Goal: Task Accomplishment & Management: Manage account settings

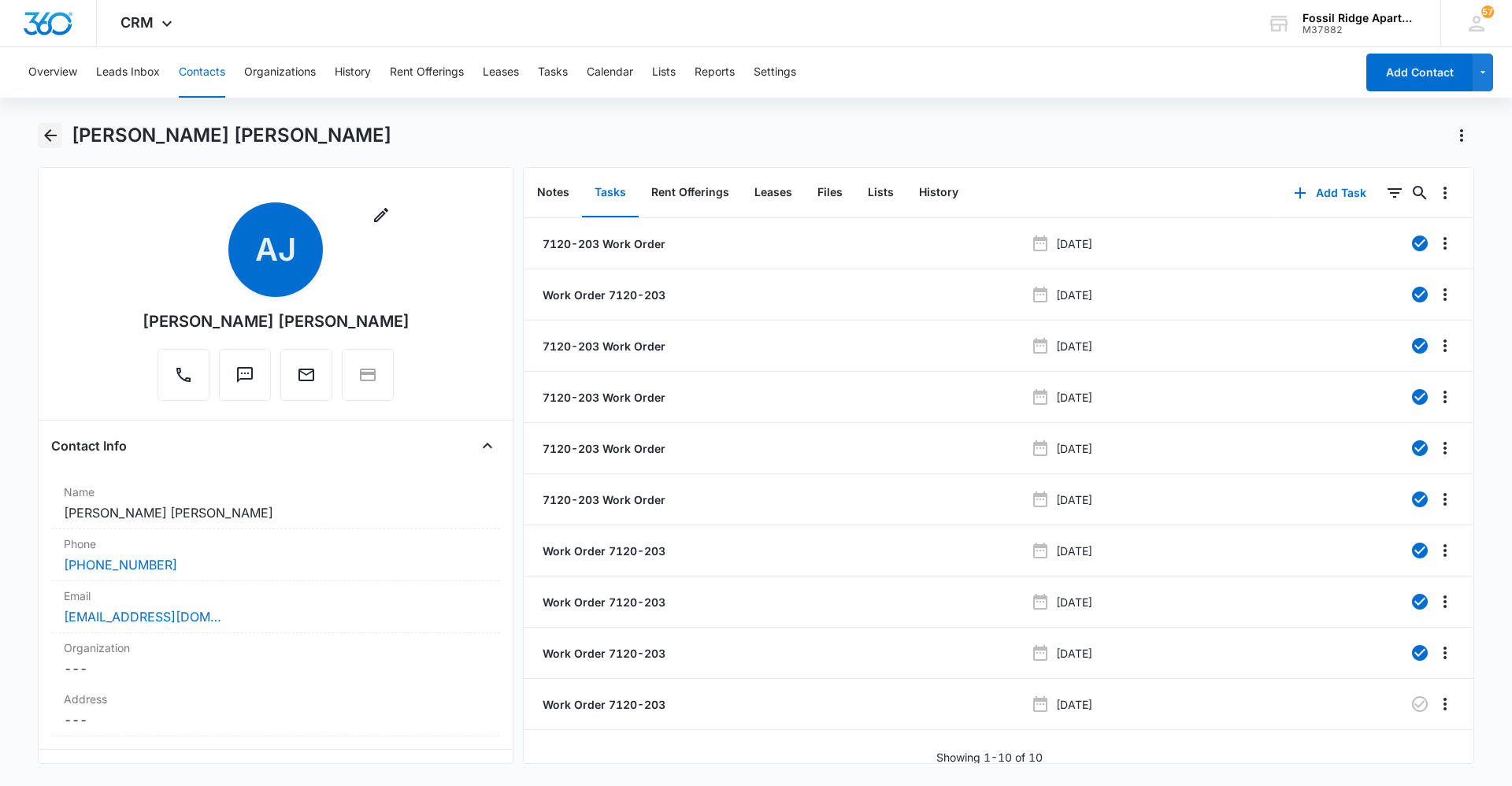
click at [41, 133] on icon "Back" at bounding box center [50, 135] width 19 height 19
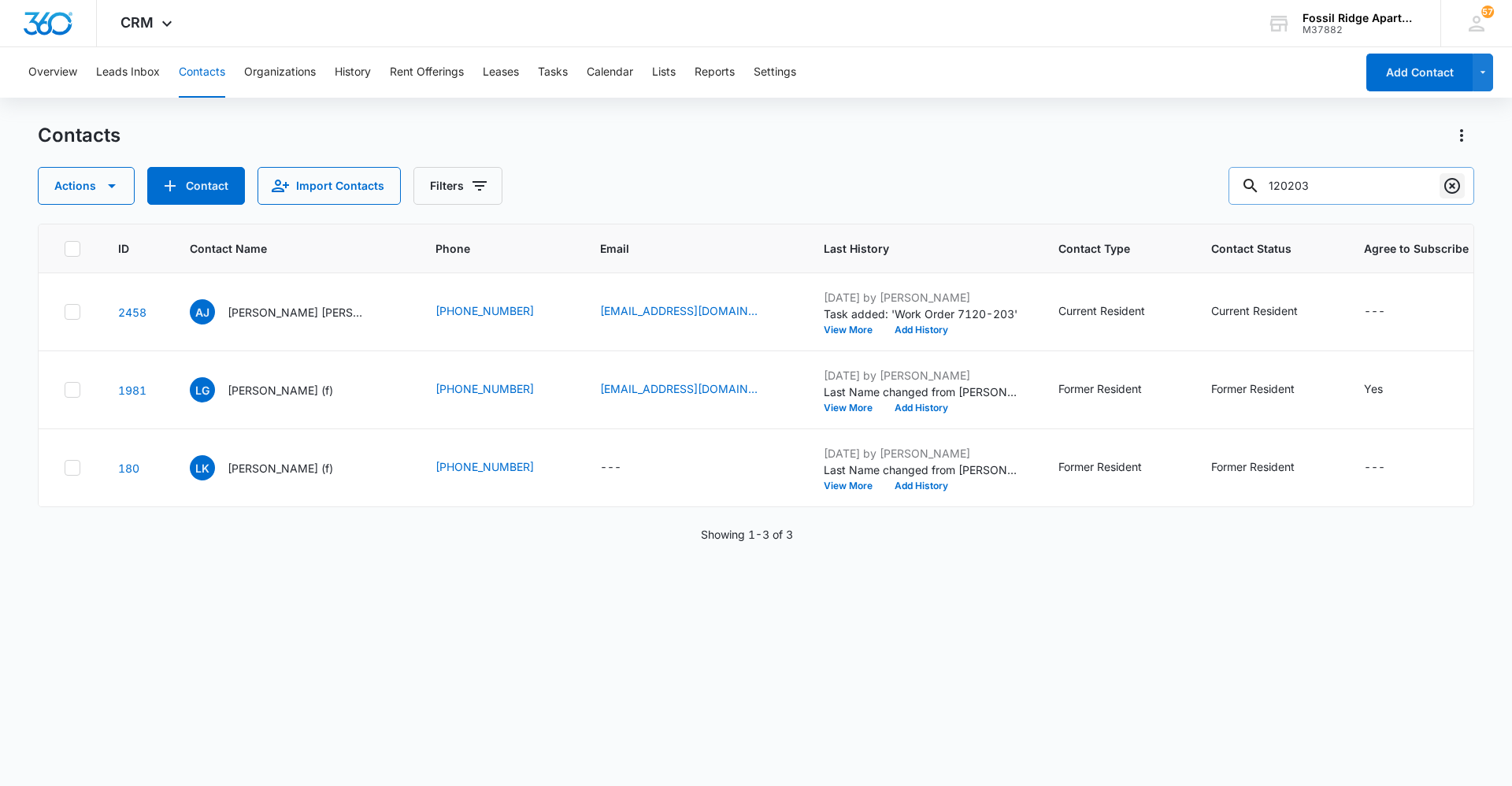
click at [1452, 182] on icon "Clear" at bounding box center [1452, 186] width 19 height 19
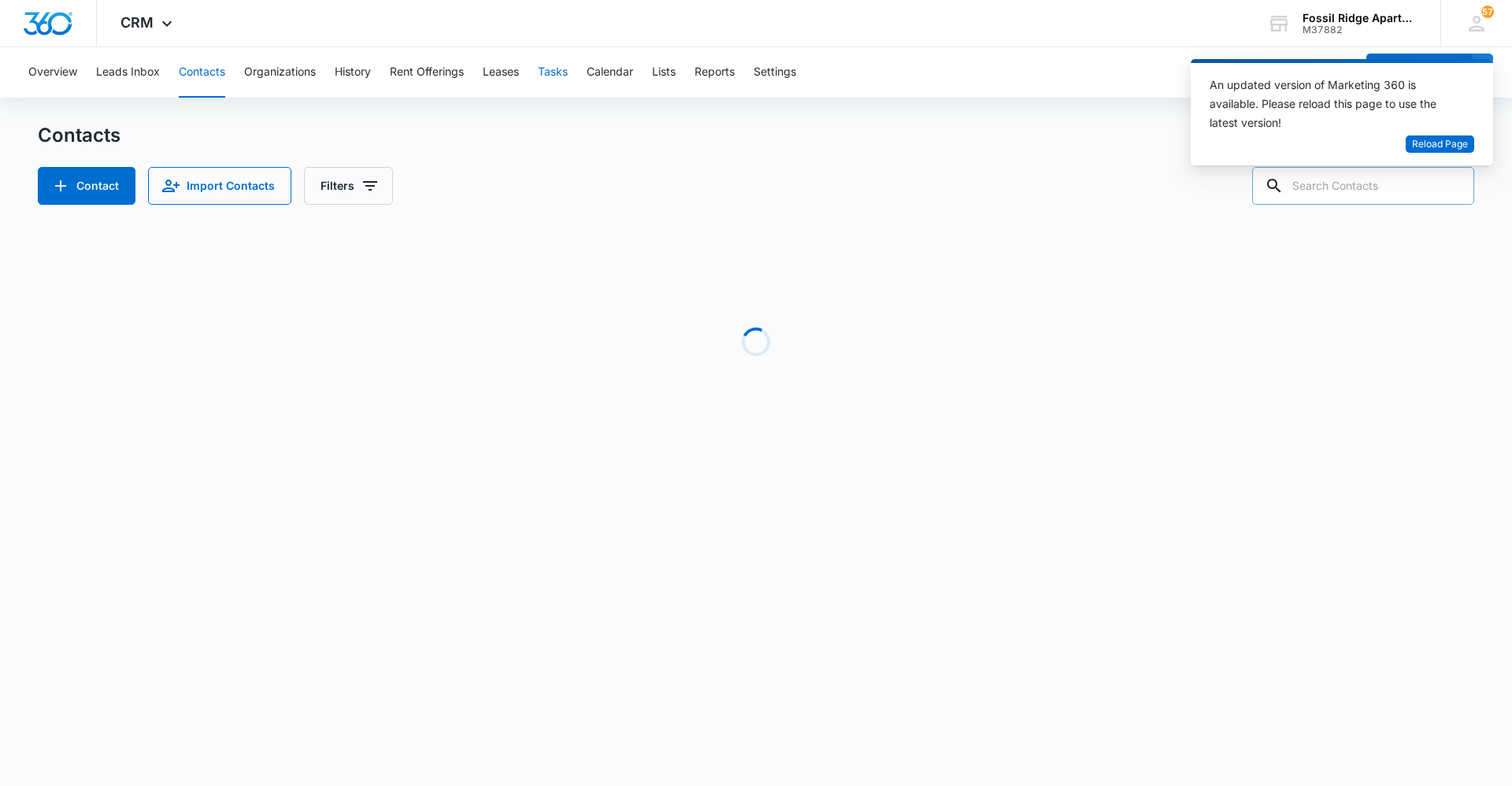
click at [563, 74] on button "Tasks" at bounding box center [553, 72] width 30 height 51
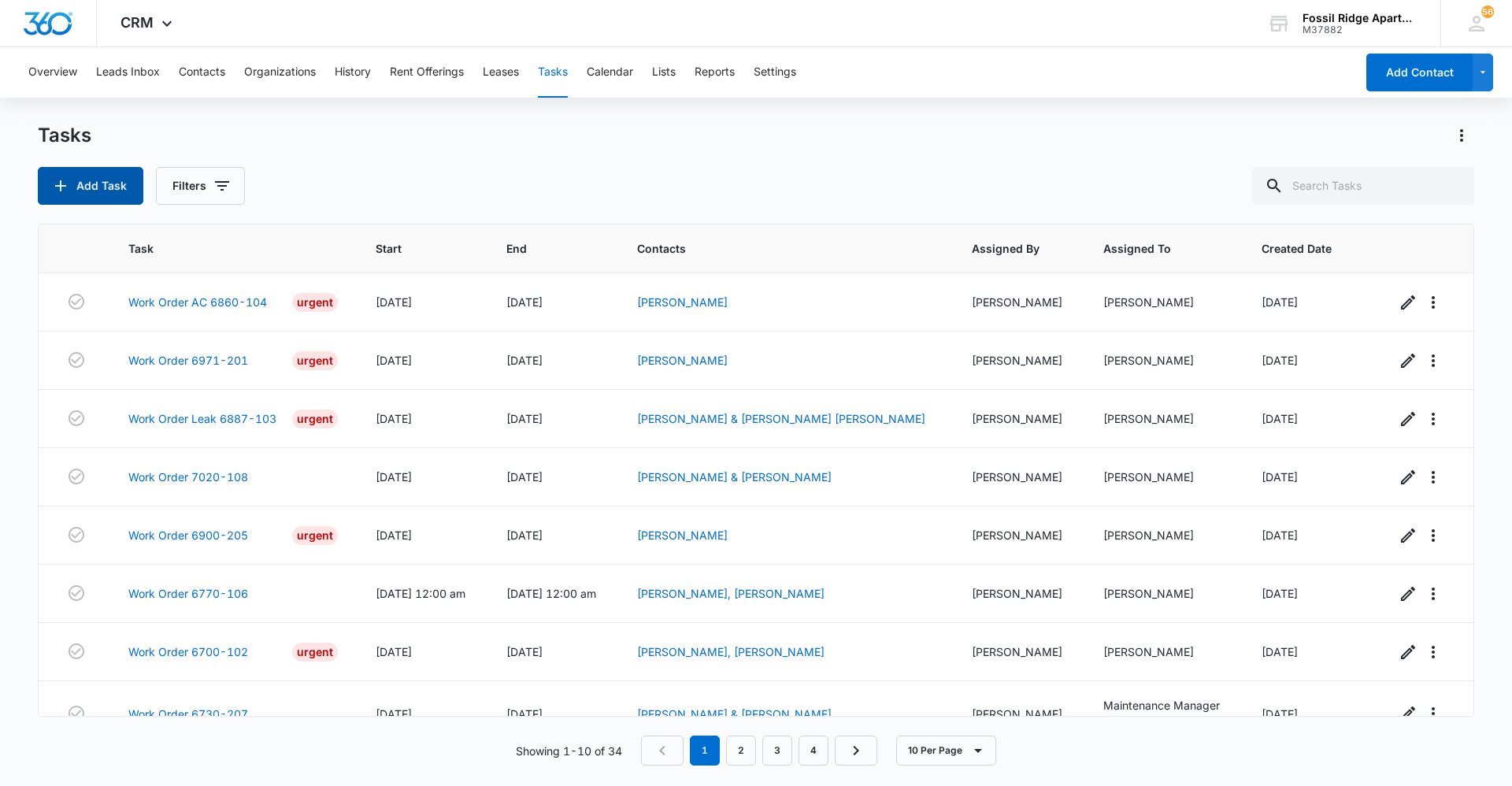
click at [114, 194] on button "Add Task" at bounding box center [91, 186] width 105 height 38
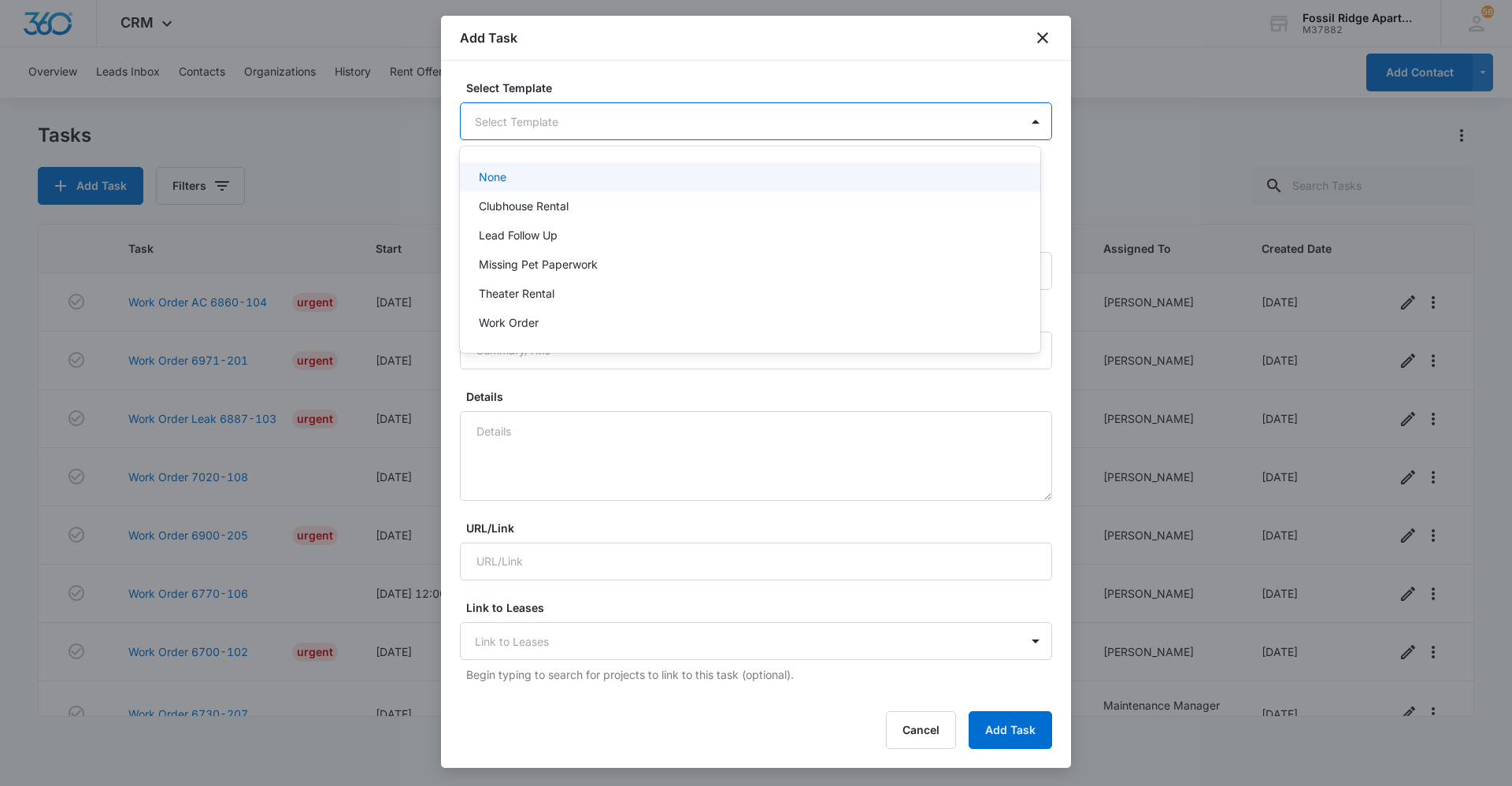
click at [636, 124] on body "CRM Apps Reputation Websites Forms CRM Email Social Content Ads Intelligence Fi…" at bounding box center [756, 393] width 1512 height 786
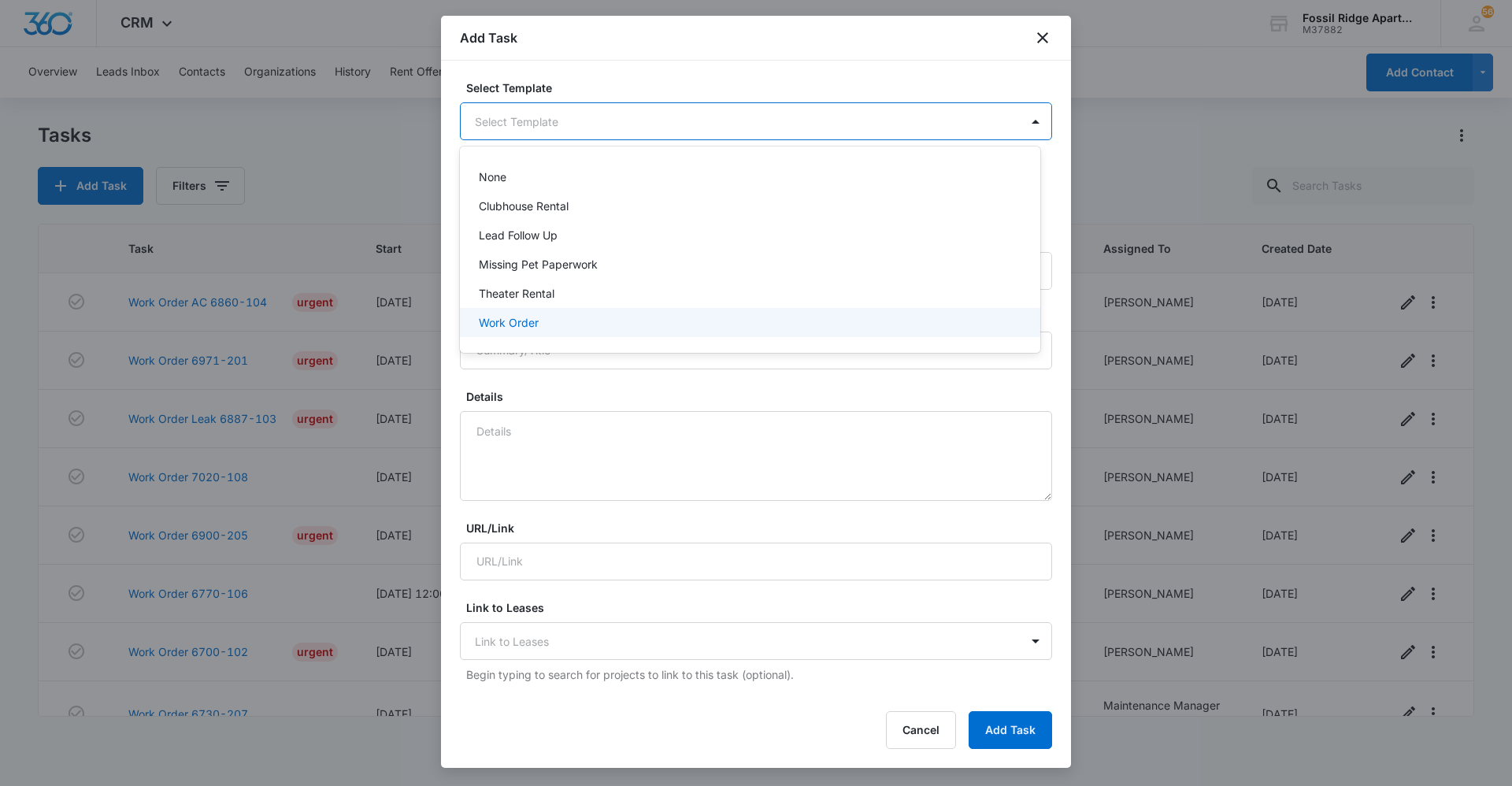
click at [598, 311] on div "Work Order" at bounding box center [750, 322] width 581 height 29
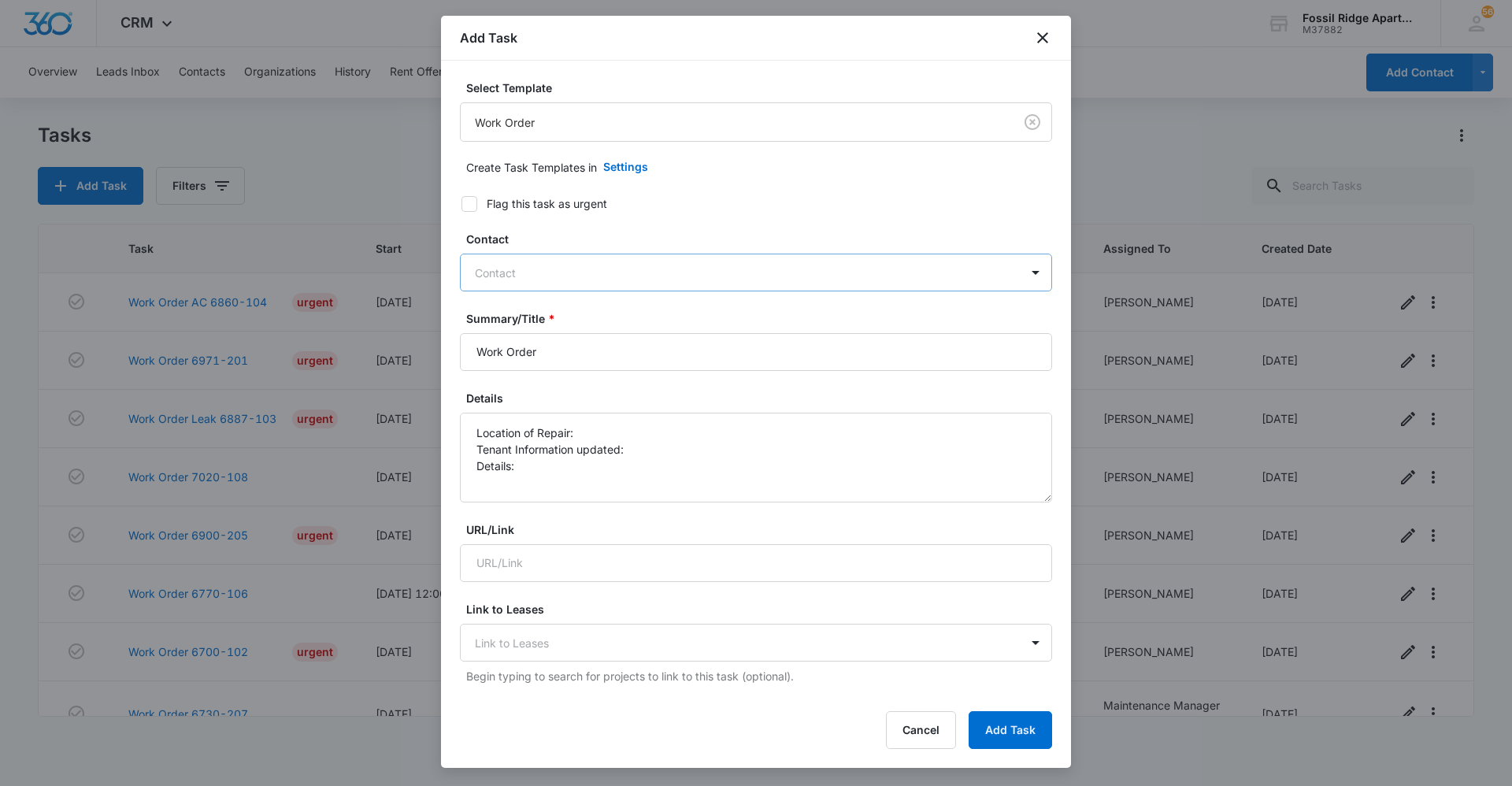
click at [586, 273] on div at bounding box center [746, 273] width 544 height 20
click at [761, 190] on form "Select Template Work Order Create Task Templates in Settings Flag this task as …" at bounding box center [756, 768] width 592 height 1376
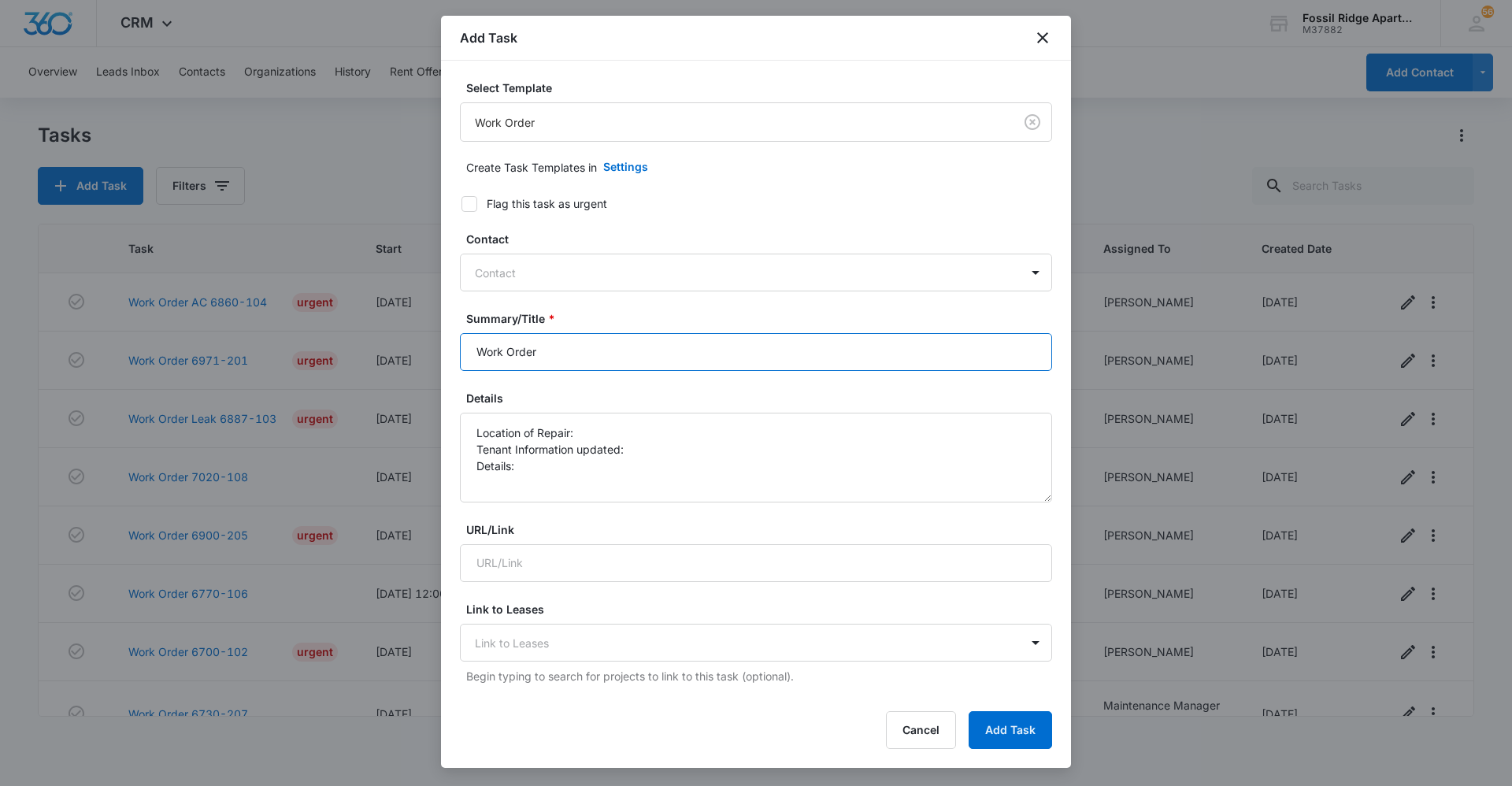
click at [697, 346] on input "Work Order" at bounding box center [756, 352] width 592 height 38
type input "Work Order 6910"
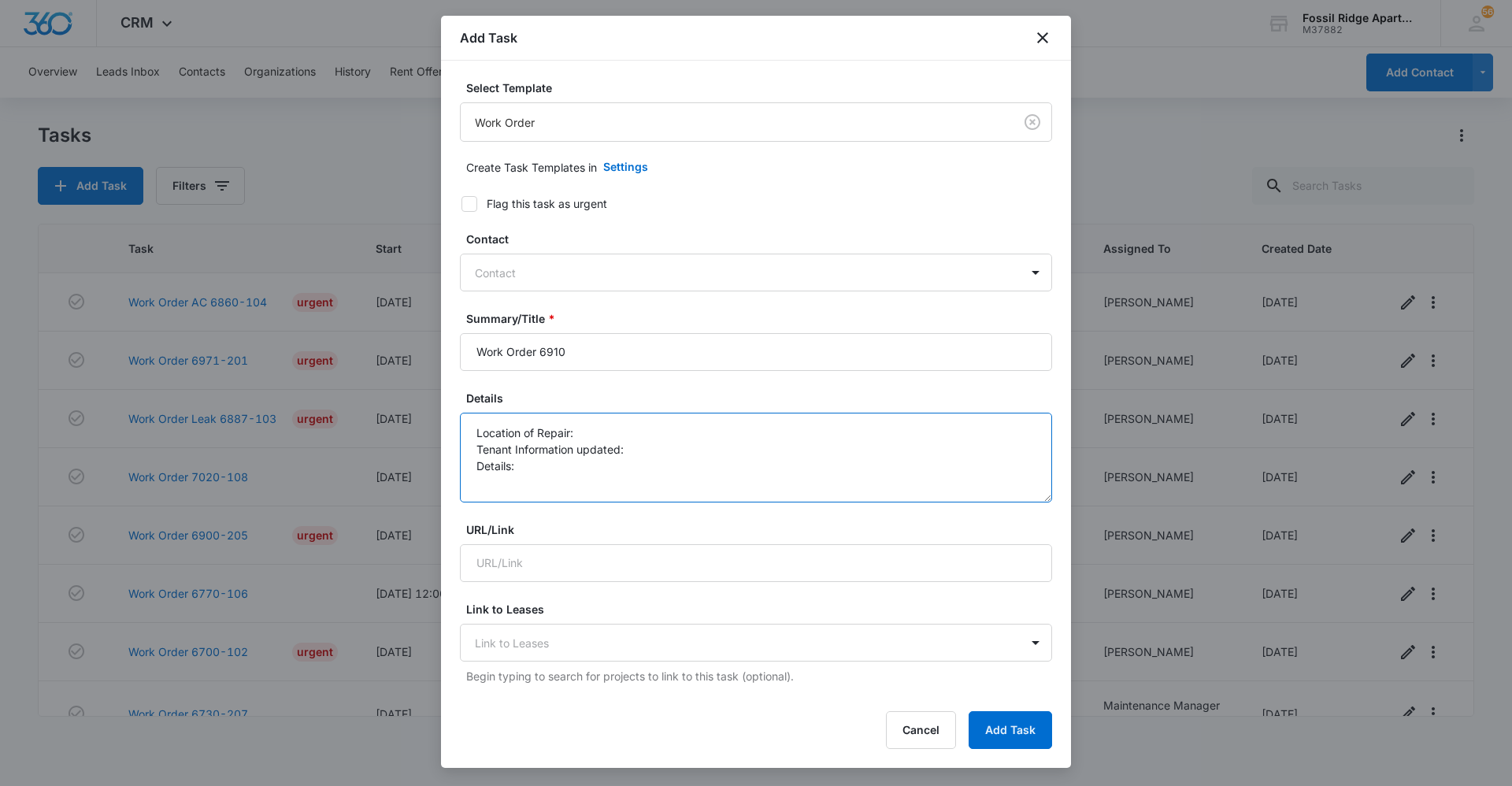
click at [617, 431] on textarea "Location of Repair: Tenant Information updated: Details:" at bounding box center [756, 457] width 592 height 90
click at [654, 453] on textarea "Location of Repair: Mens Restroom Tenant Information updated: Details:" at bounding box center [756, 457] width 592 height 90
click at [522, 472] on textarea "Location of Repair: Mens Restroom Tenant Information updated: yes Details:" at bounding box center [756, 457] width 592 height 90
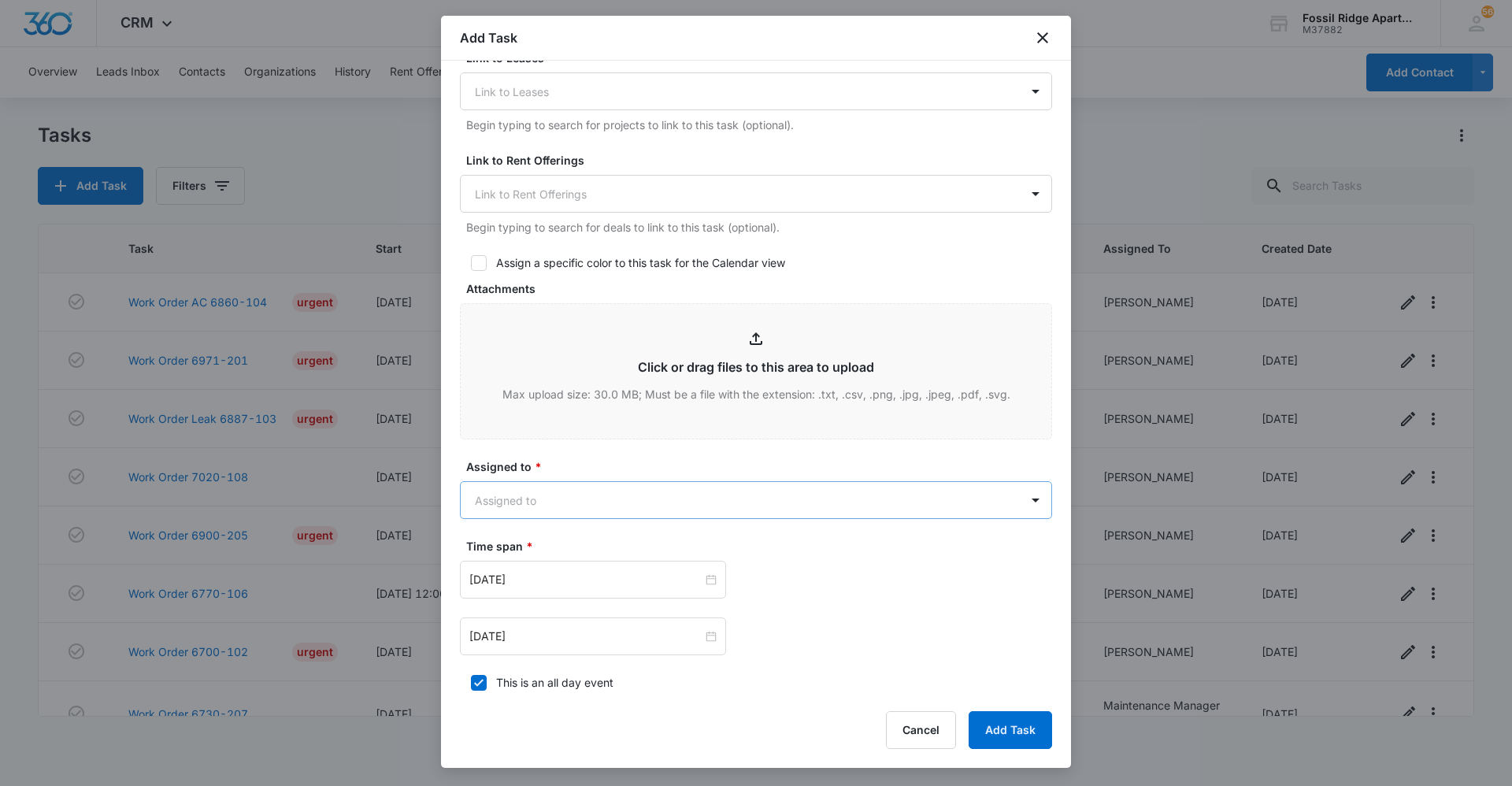
scroll to position [629, 0]
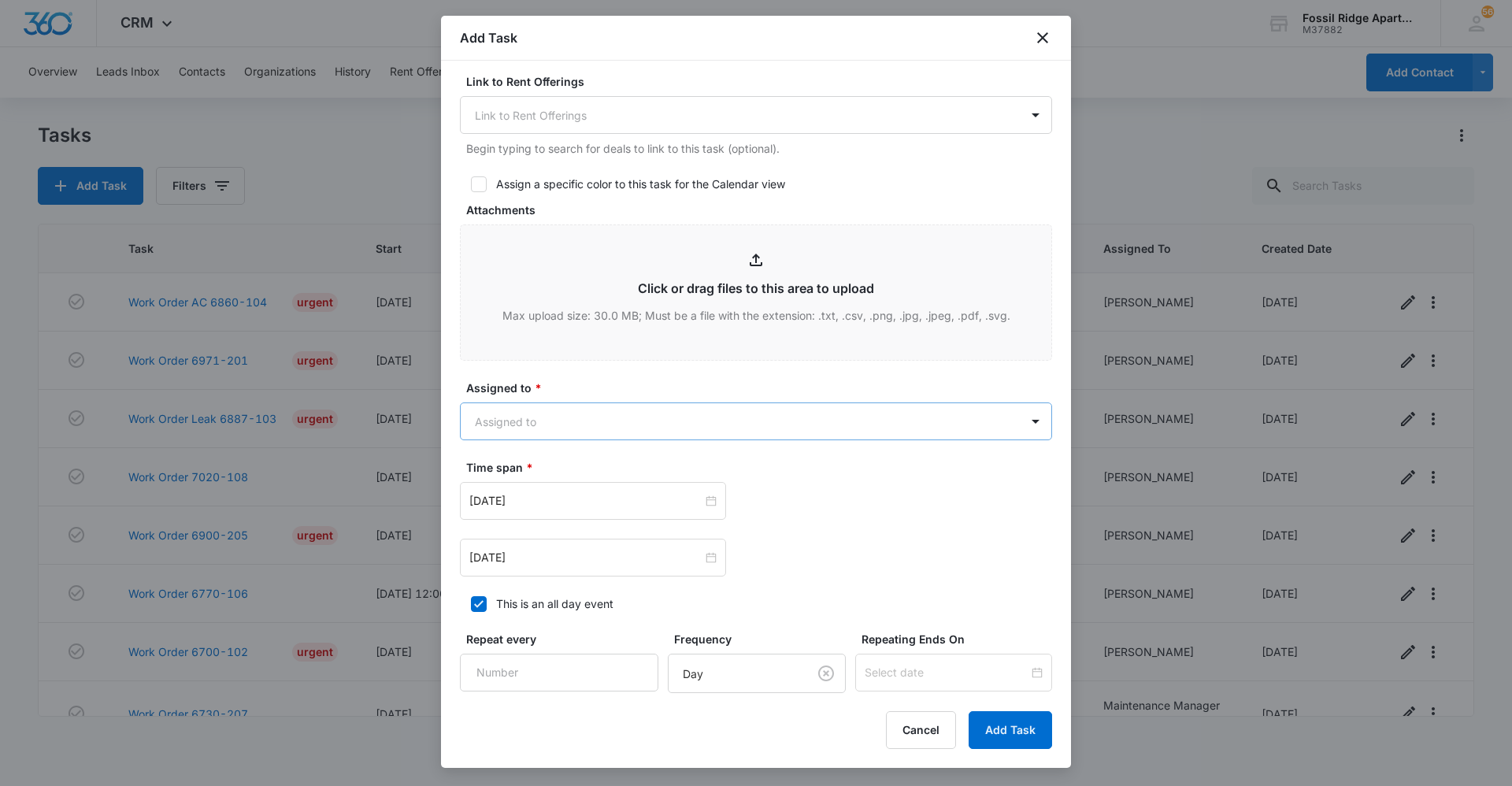
type textarea "Location of Repair: Men's Restroom Tenant Information updated: yes Details: Men…"
click at [583, 413] on body "CRM Apps Reputation Websites Forms CRM Email Social Content Ads Intelligence Fi…" at bounding box center [756, 393] width 1512 height 786
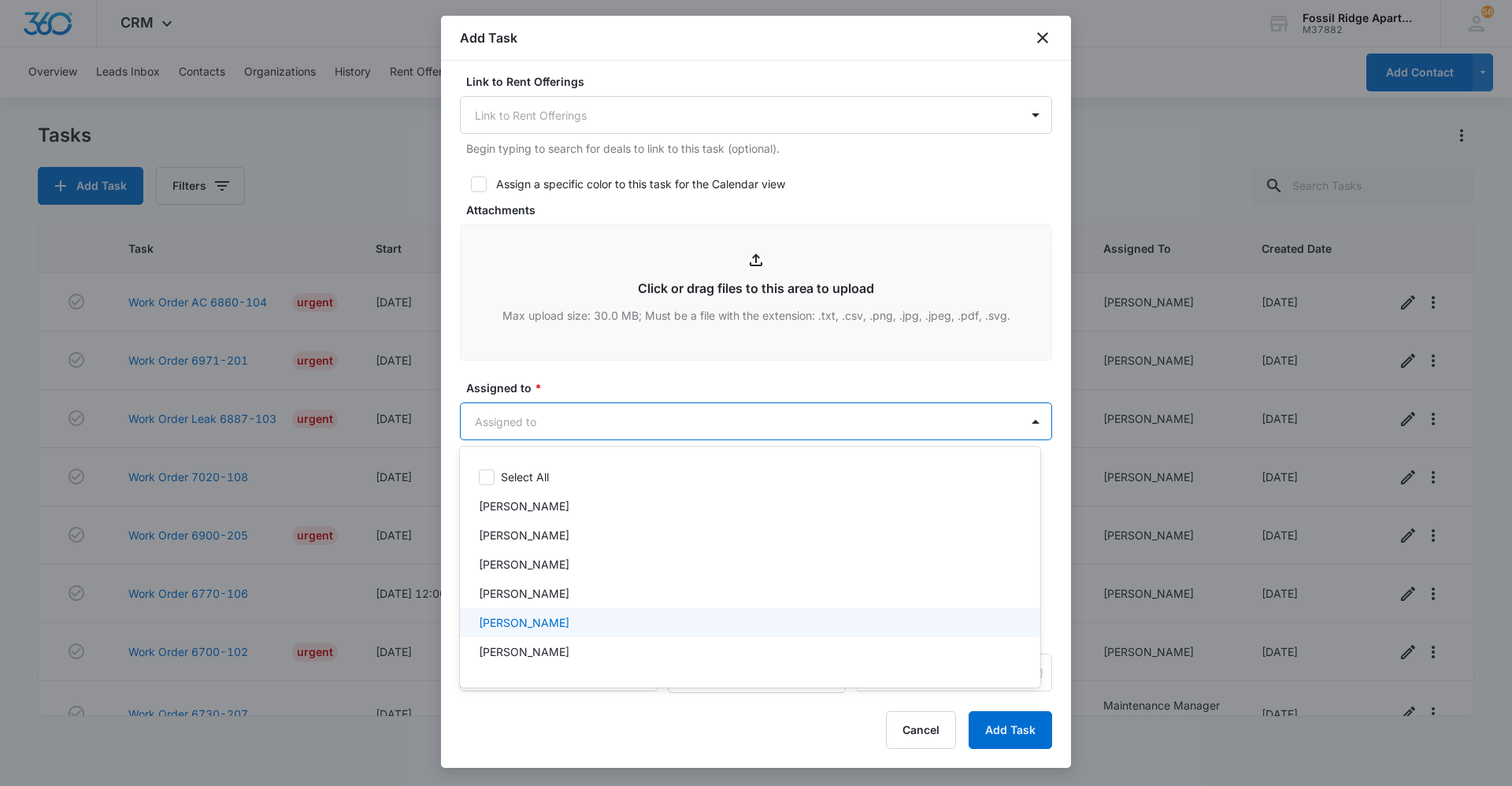
click at [561, 622] on div "[PERSON_NAME]" at bounding box center [748, 622] width 539 height 16
click at [654, 373] on div at bounding box center [756, 393] width 1512 height 786
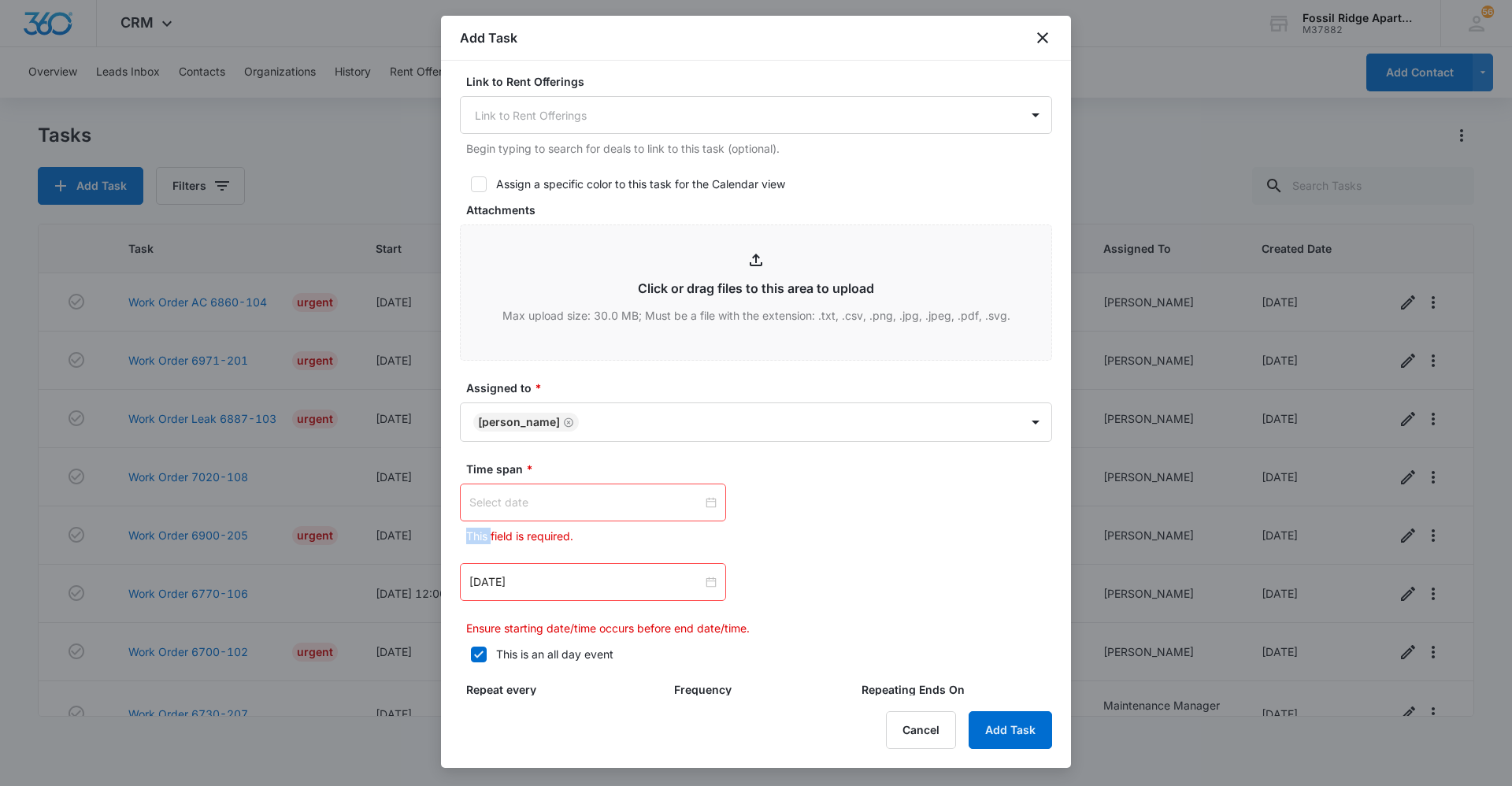
click at [708, 503] on div at bounding box center [592, 502] width 247 height 17
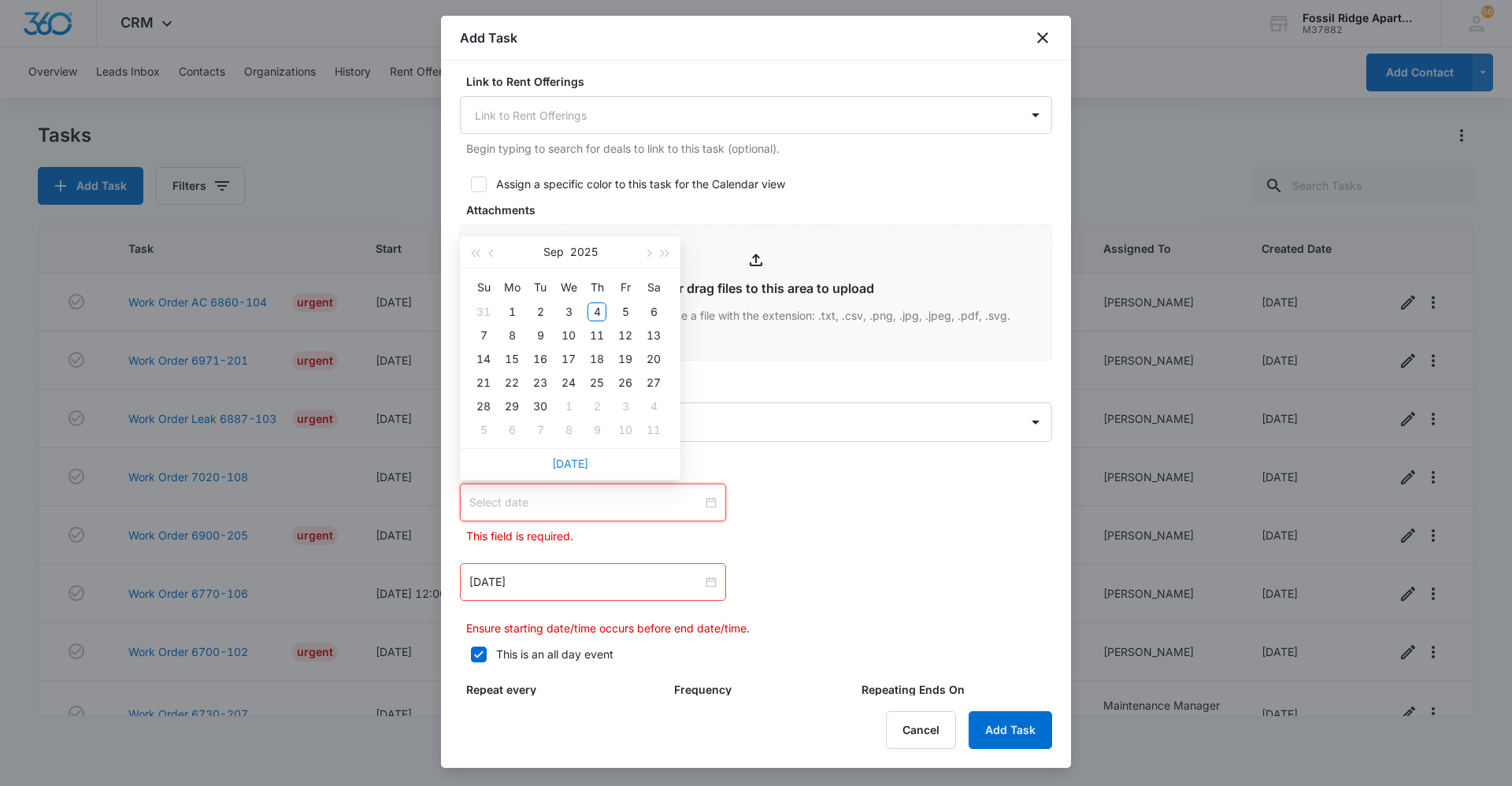
click at [560, 461] on link "Today" at bounding box center [570, 463] width 36 height 14
type input "[DATE]"
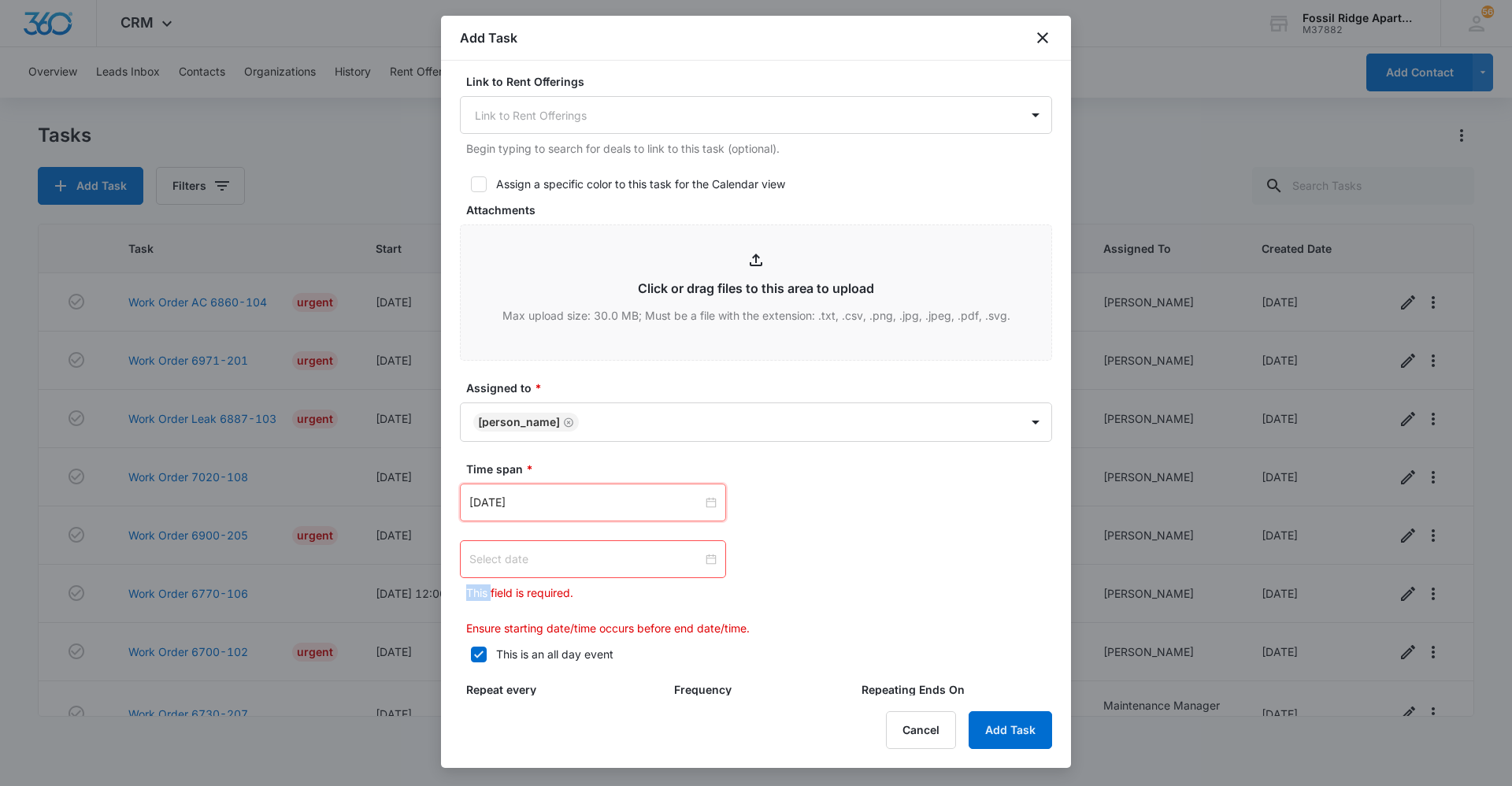
click at [702, 563] on div at bounding box center [592, 559] width 247 height 17
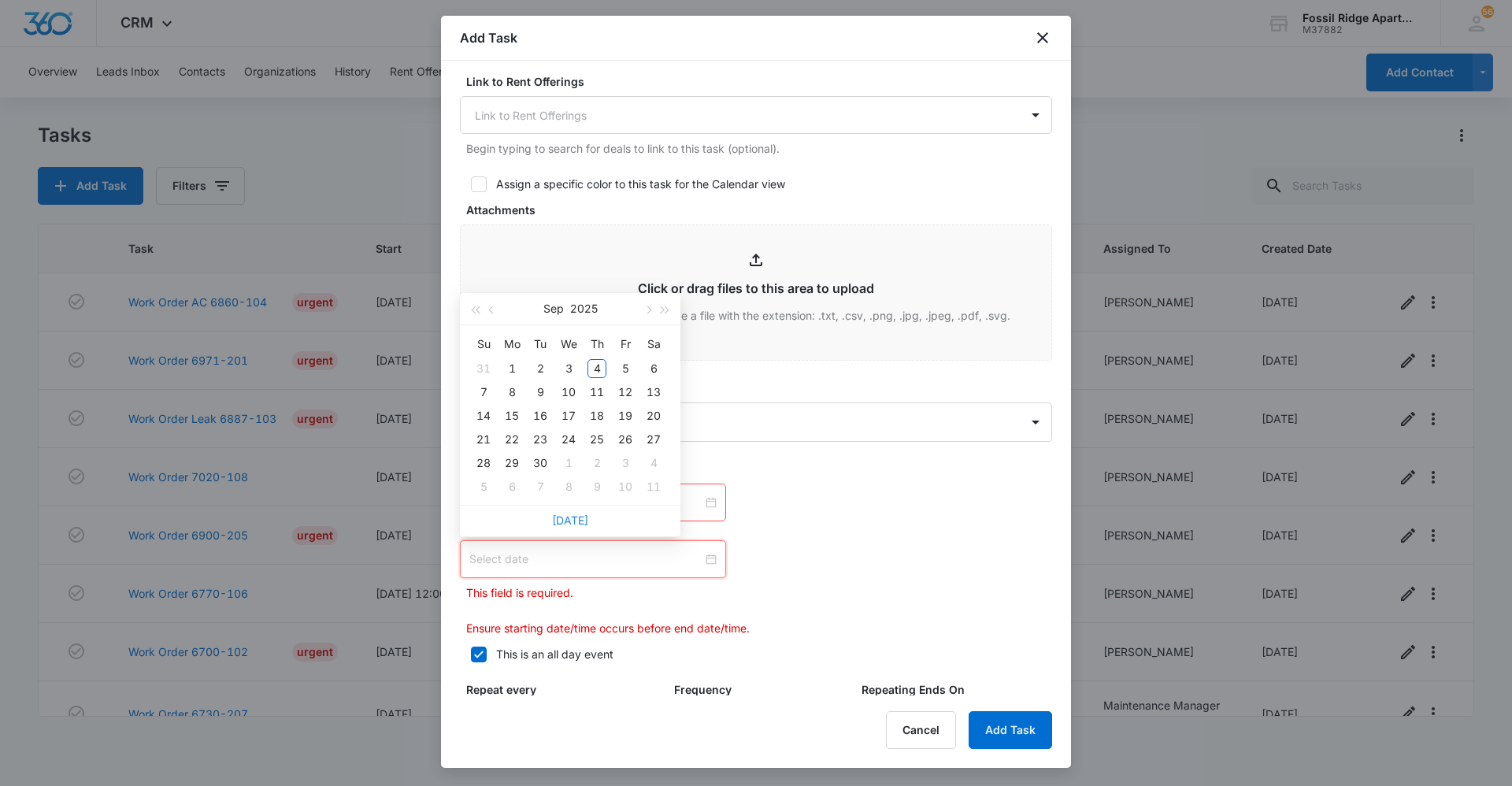
click at [570, 521] on link "Today" at bounding box center [570, 520] width 36 height 14
type input "[DATE]"
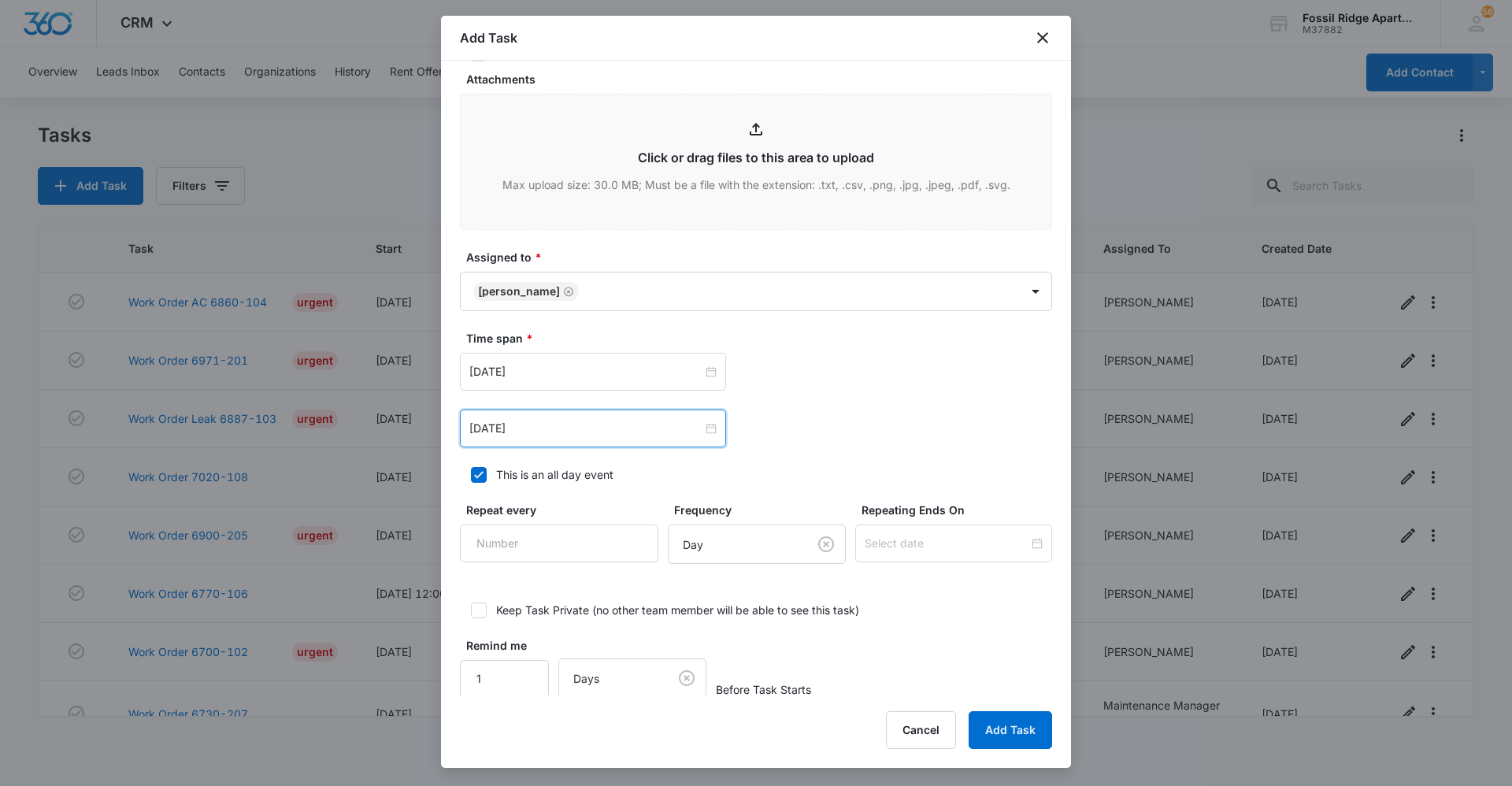
scroll to position [781, 0]
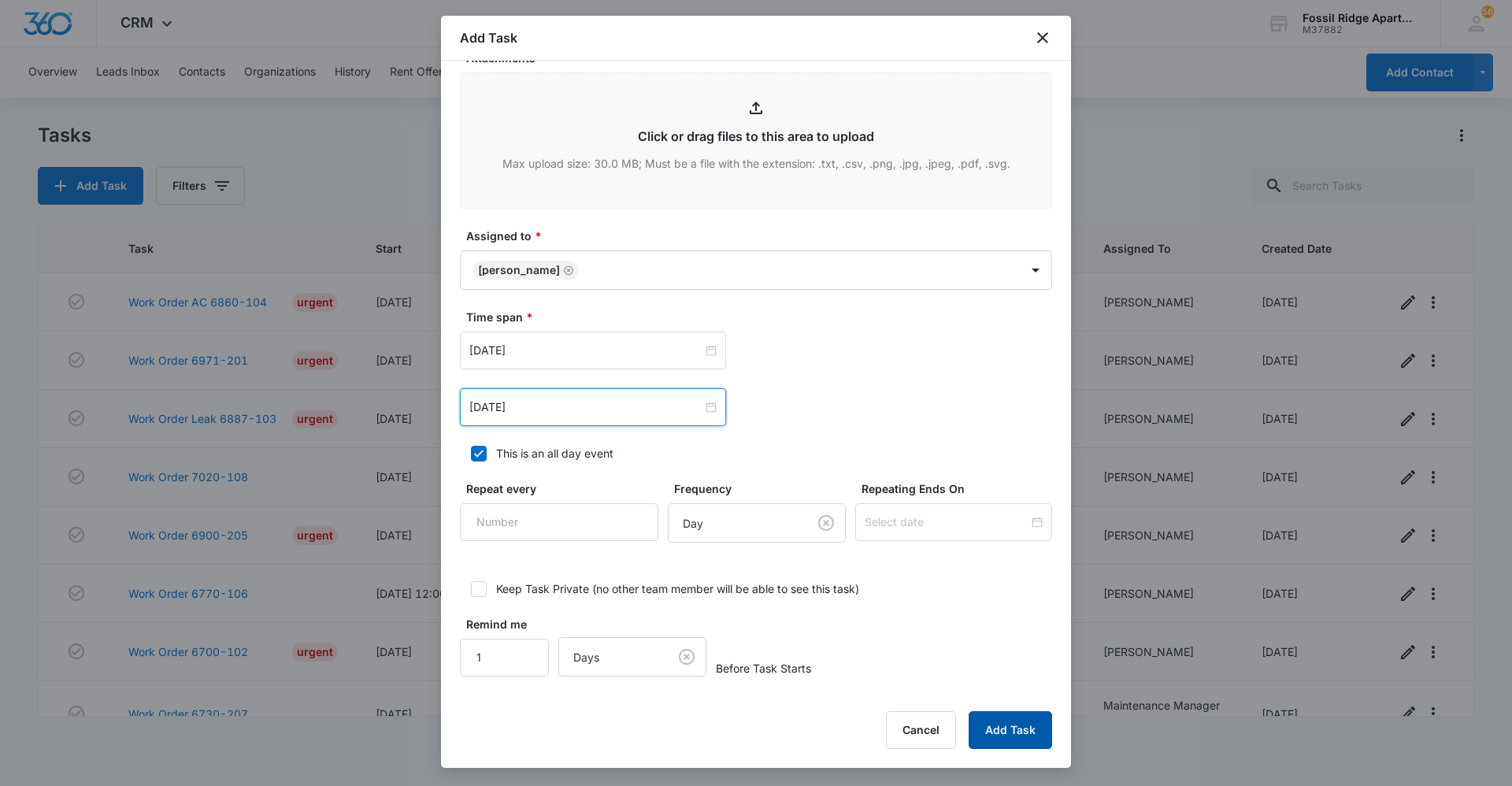
click at [1014, 733] on button "Add Task" at bounding box center [1010, 730] width 83 height 38
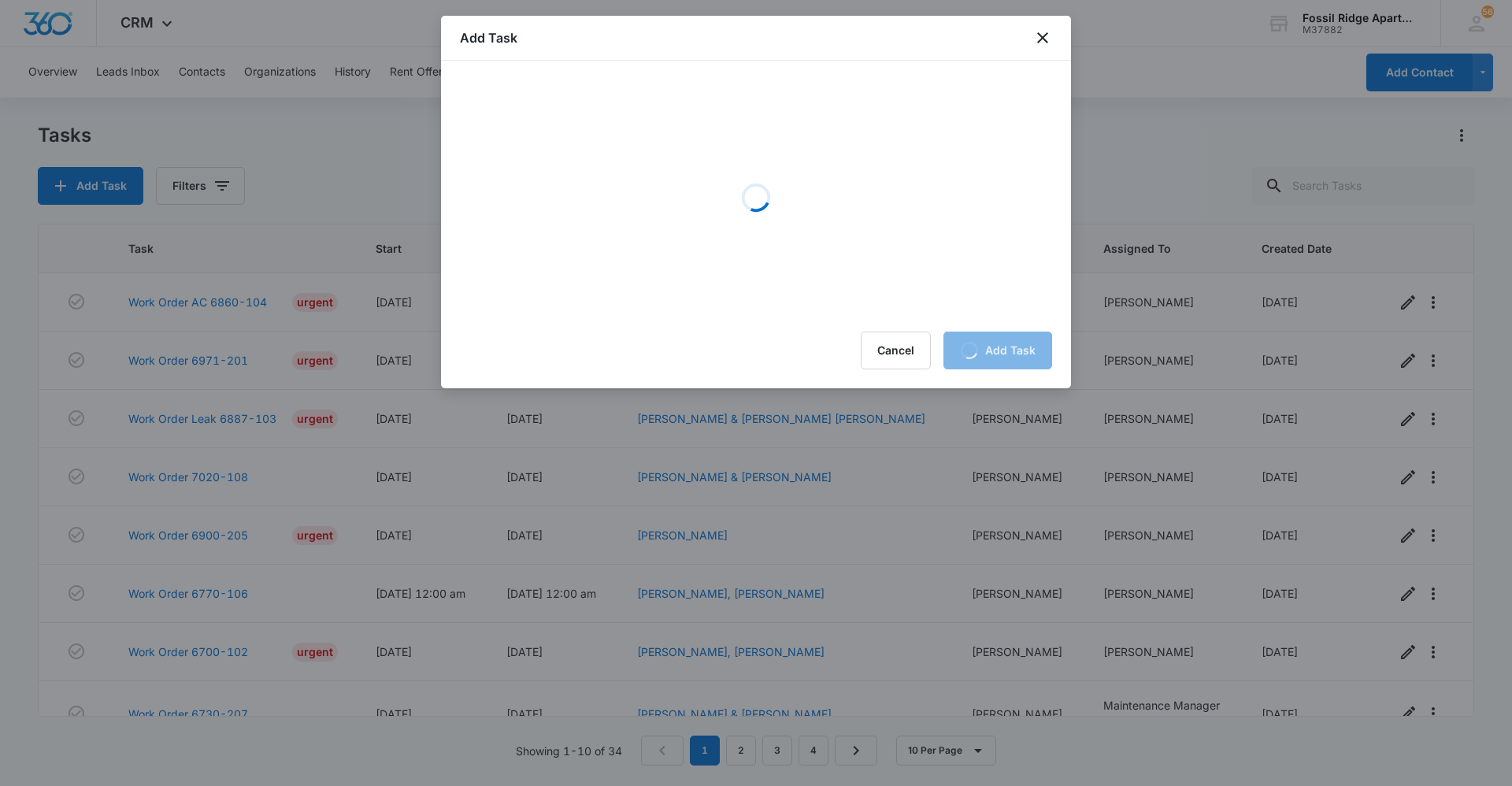
scroll to position [0, 0]
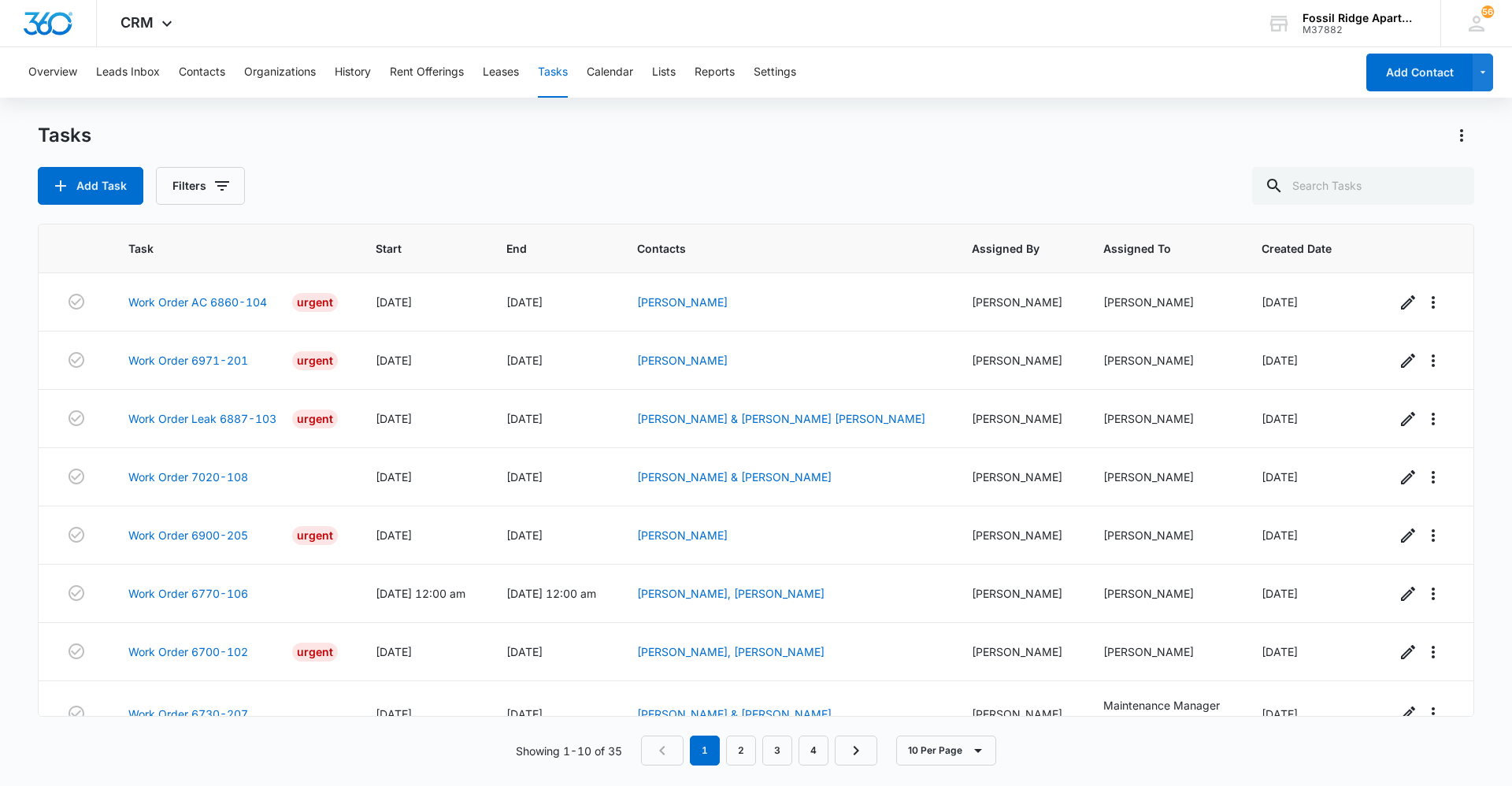
click at [654, 761] on nav "1 2 3 4" at bounding box center [759, 750] width 236 height 30
click at [654, 760] on nav "1 2 3 4" at bounding box center [759, 750] width 236 height 30
click at [897, 159] on div "Tasks Add Task Filters" at bounding box center [756, 164] width 1437 height 81
click at [1465, 124] on button "Actions" at bounding box center [1462, 136] width 25 height 25
click at [1187, 166] on div "Tasks Import Tasks Export Task Task Templates Add Task Filters" at bounding box center [756, 164] width 1437 height 81
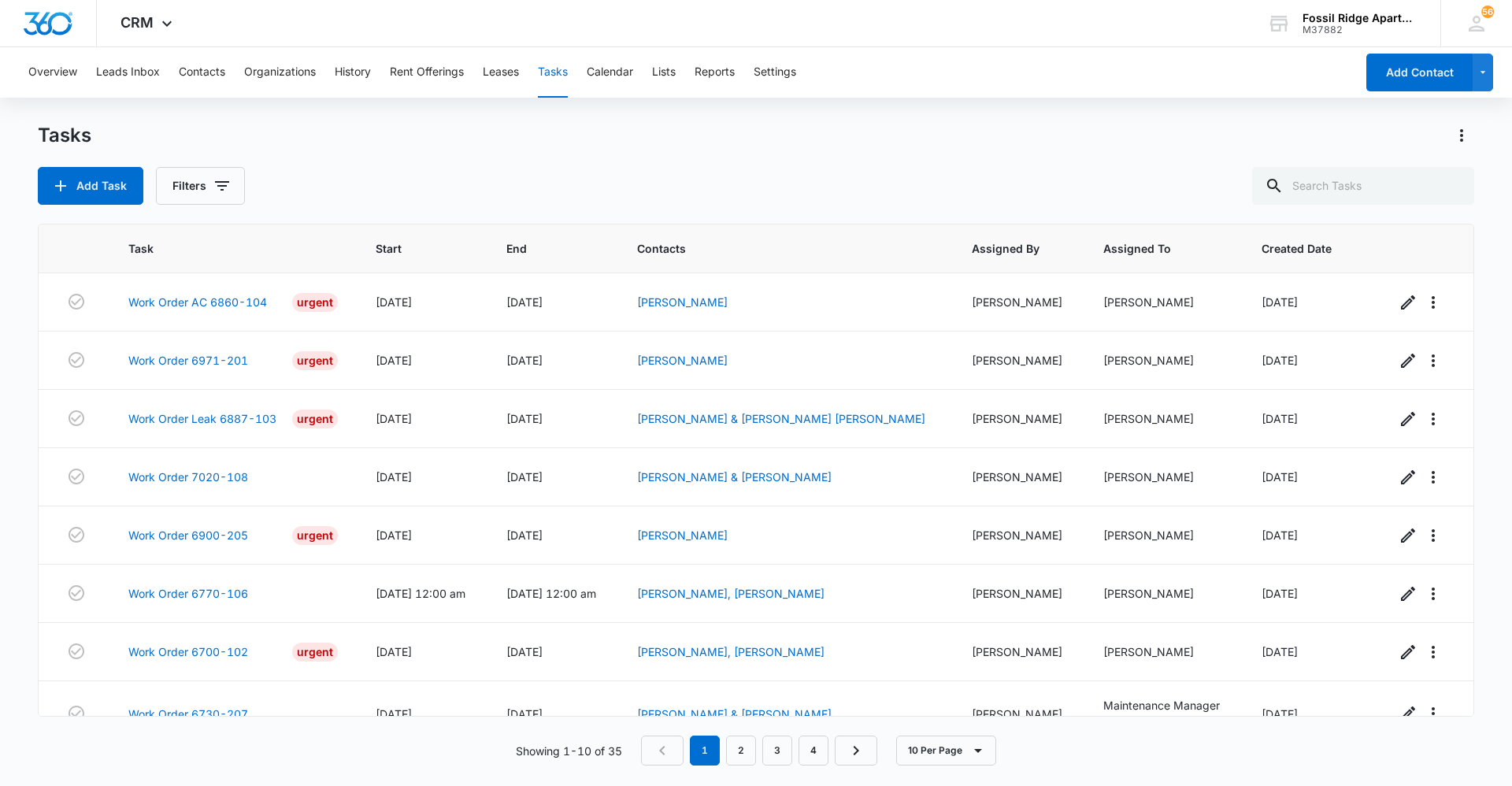
click at [554, 70] on button "Tasks" at bounding box center [553, 72] width 30 height 51
click at [190, 177] on button "Filters" at bounding box center [200, 186] width 89 height 38
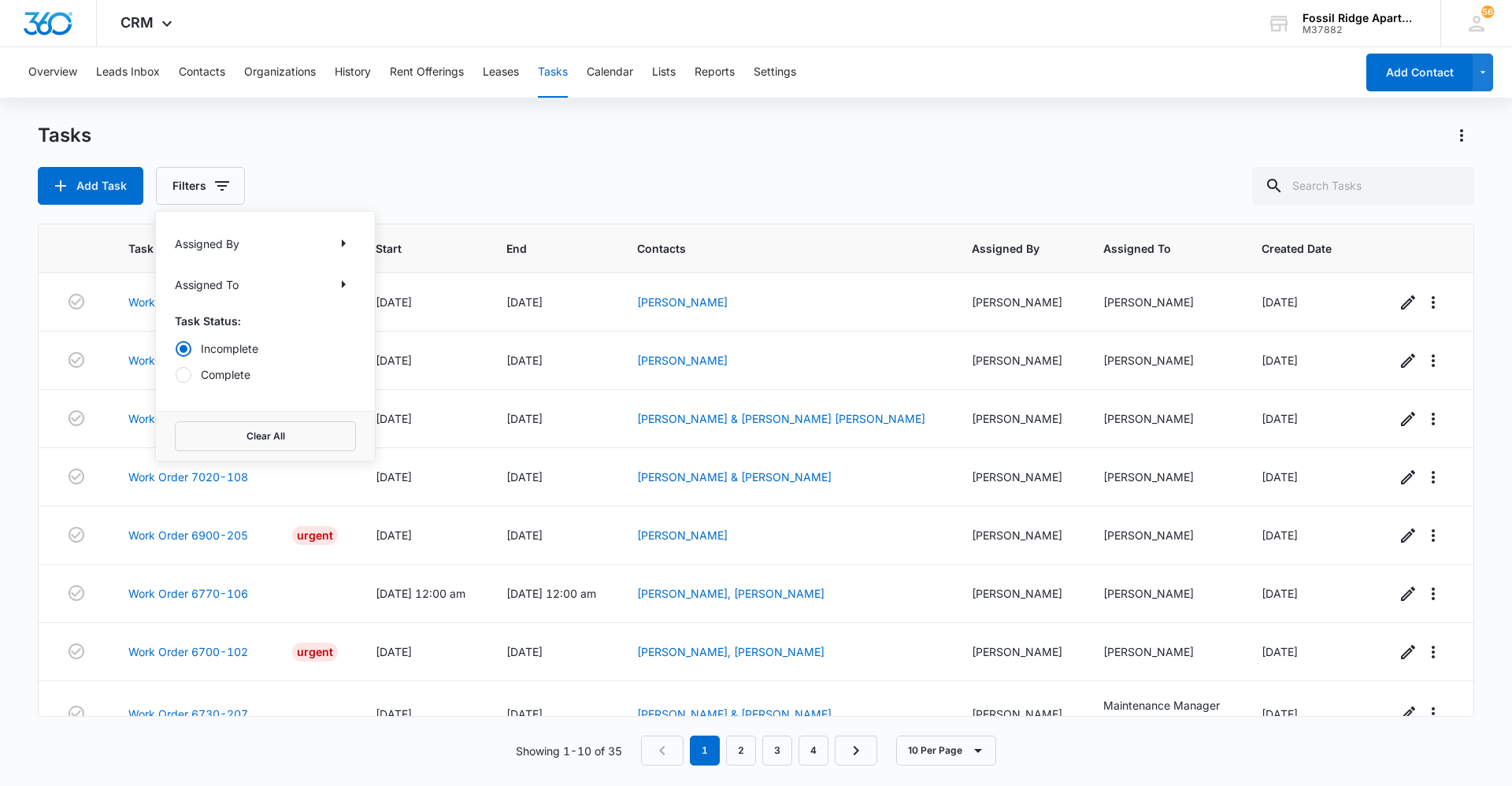
click at [492, 180] on div "Add Task Filters Assigned By Assigned To Task Status: Incomplete Complete Clear…" at bounding box center [756, 186] width 1437 height 38
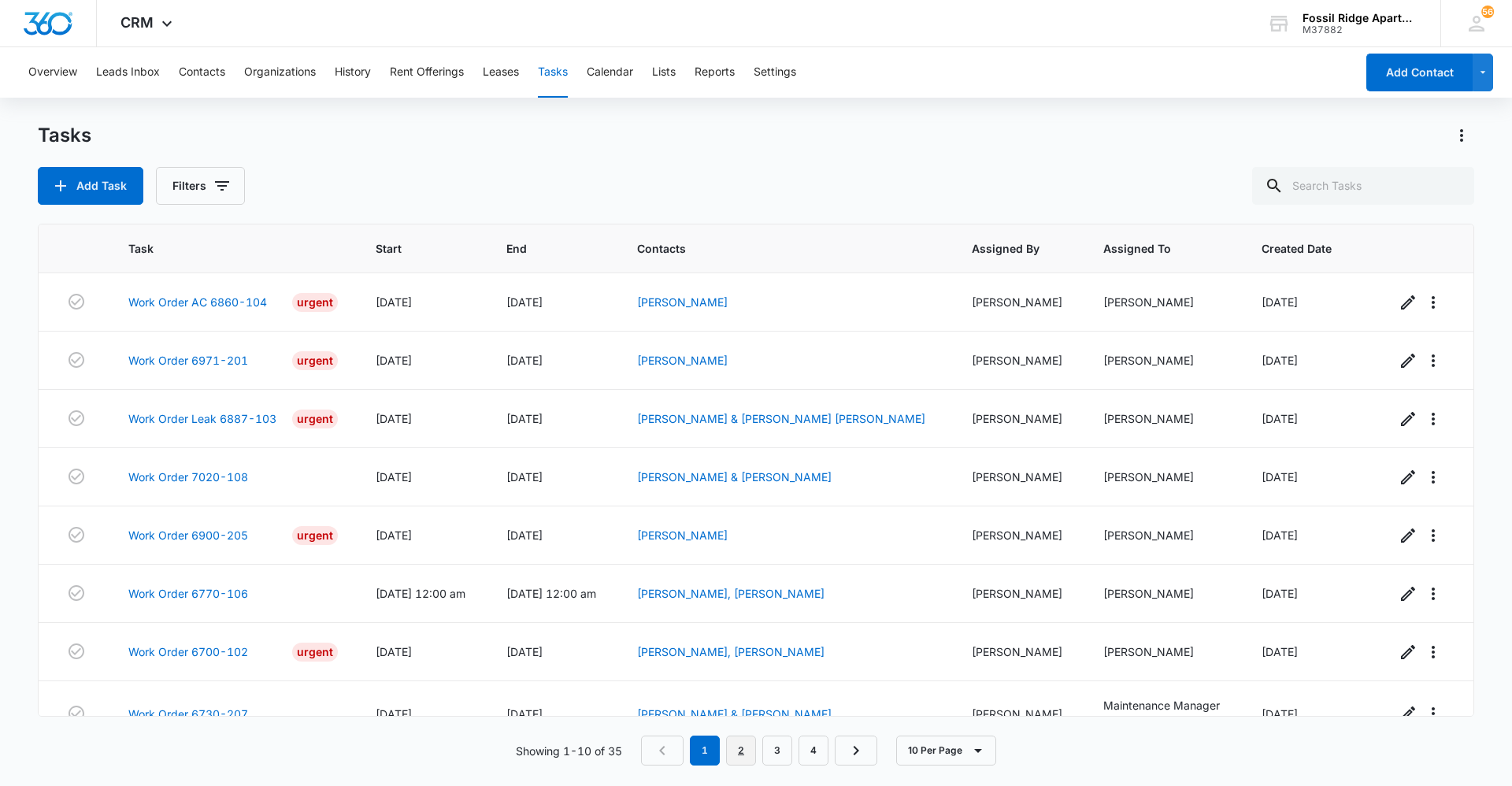
click at [735, 739] on link "2" at bounding box center [741, 750] width 30 height 30
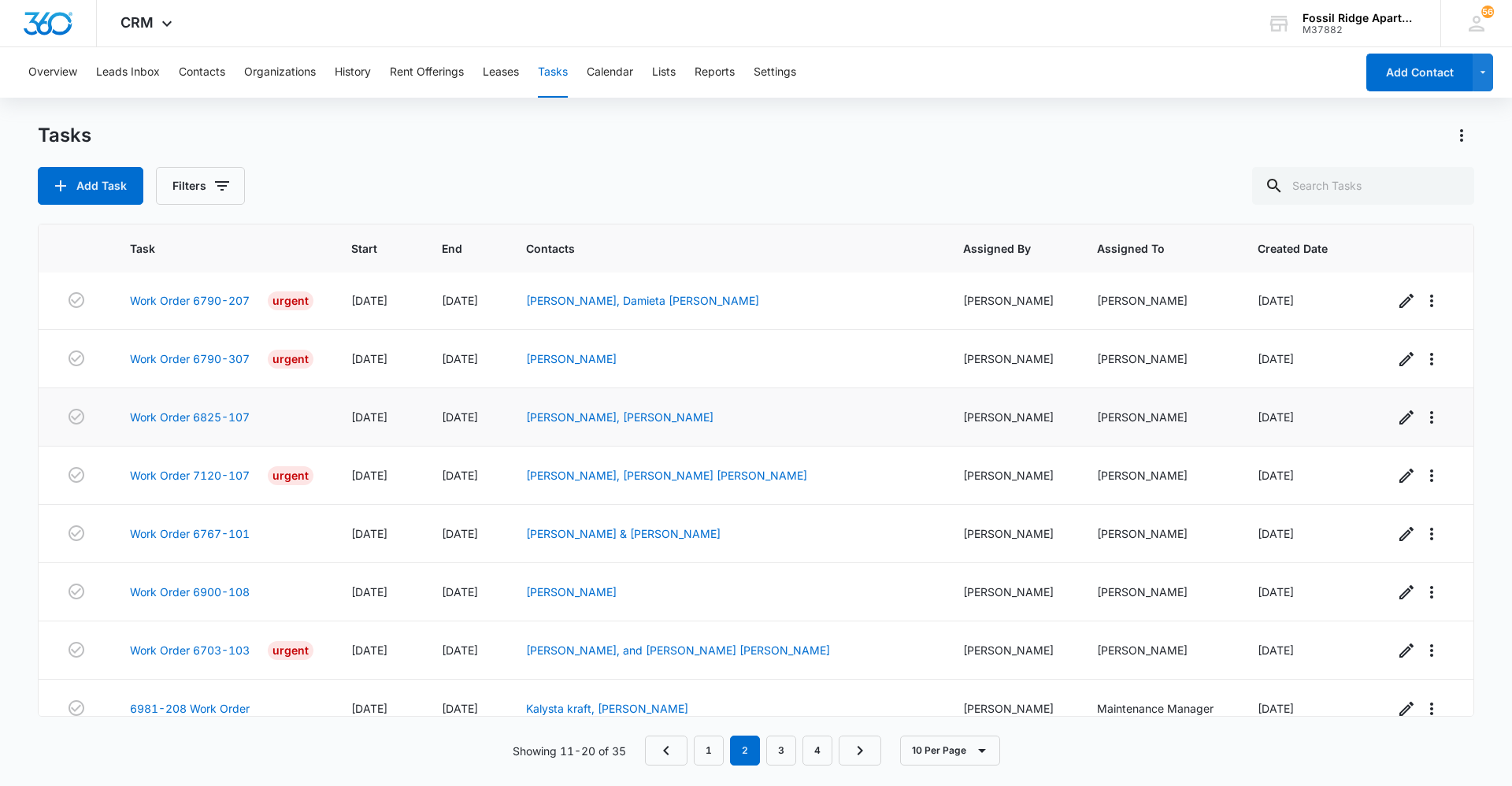
scroll to position [139, 0]
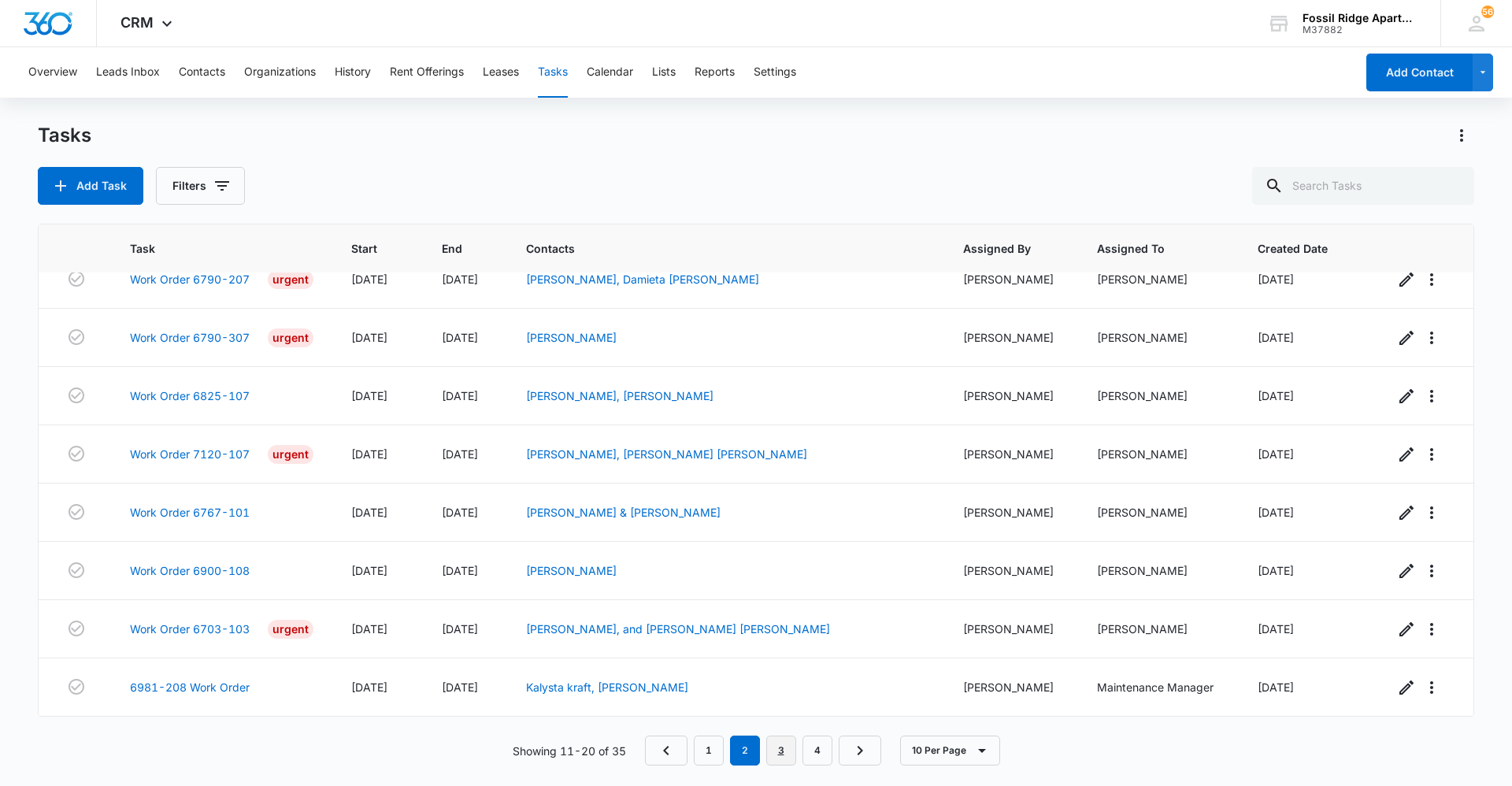
click at [787, 757] on link "3" at bounding box center [781, 750] width 30 height 30
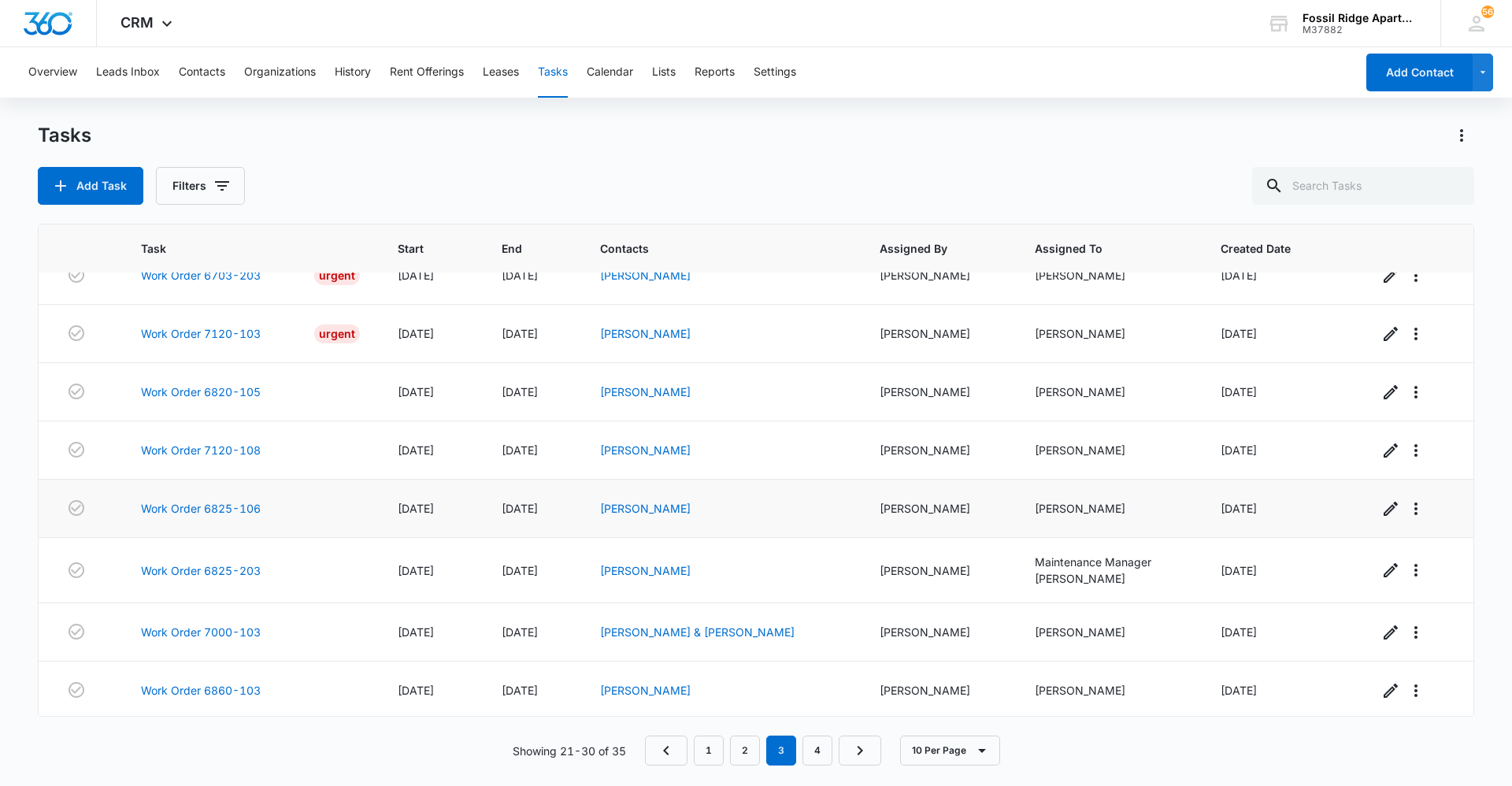
scroll to position [154, 0]
click at [807, 747] on link "4" at bounding box center [817, 750] width 30 height 30
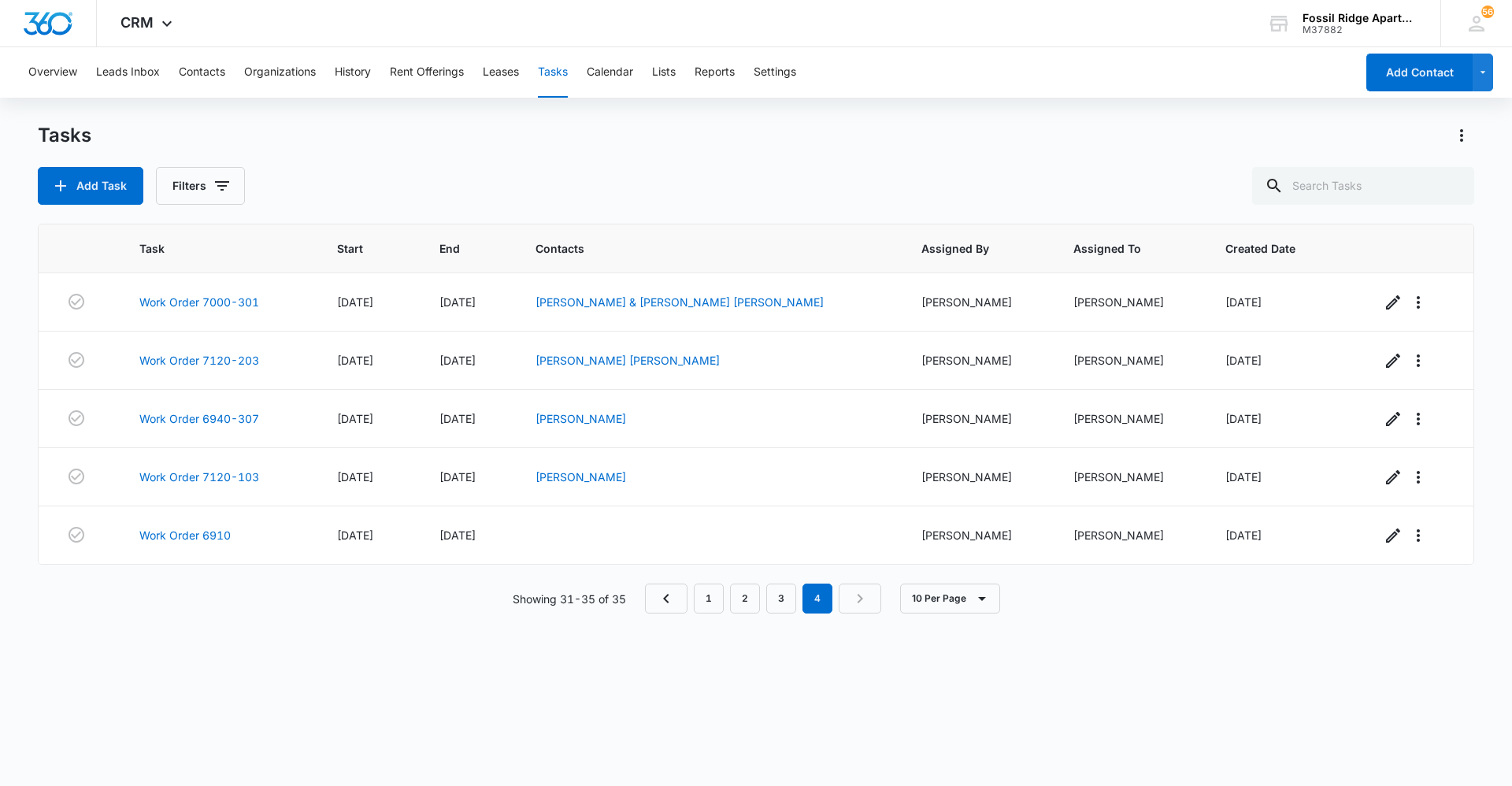
scroll to position [0, 0]
click at [226, 537] on link "Work Order 6910" at bounding box center [185, 535] width 91 height 16
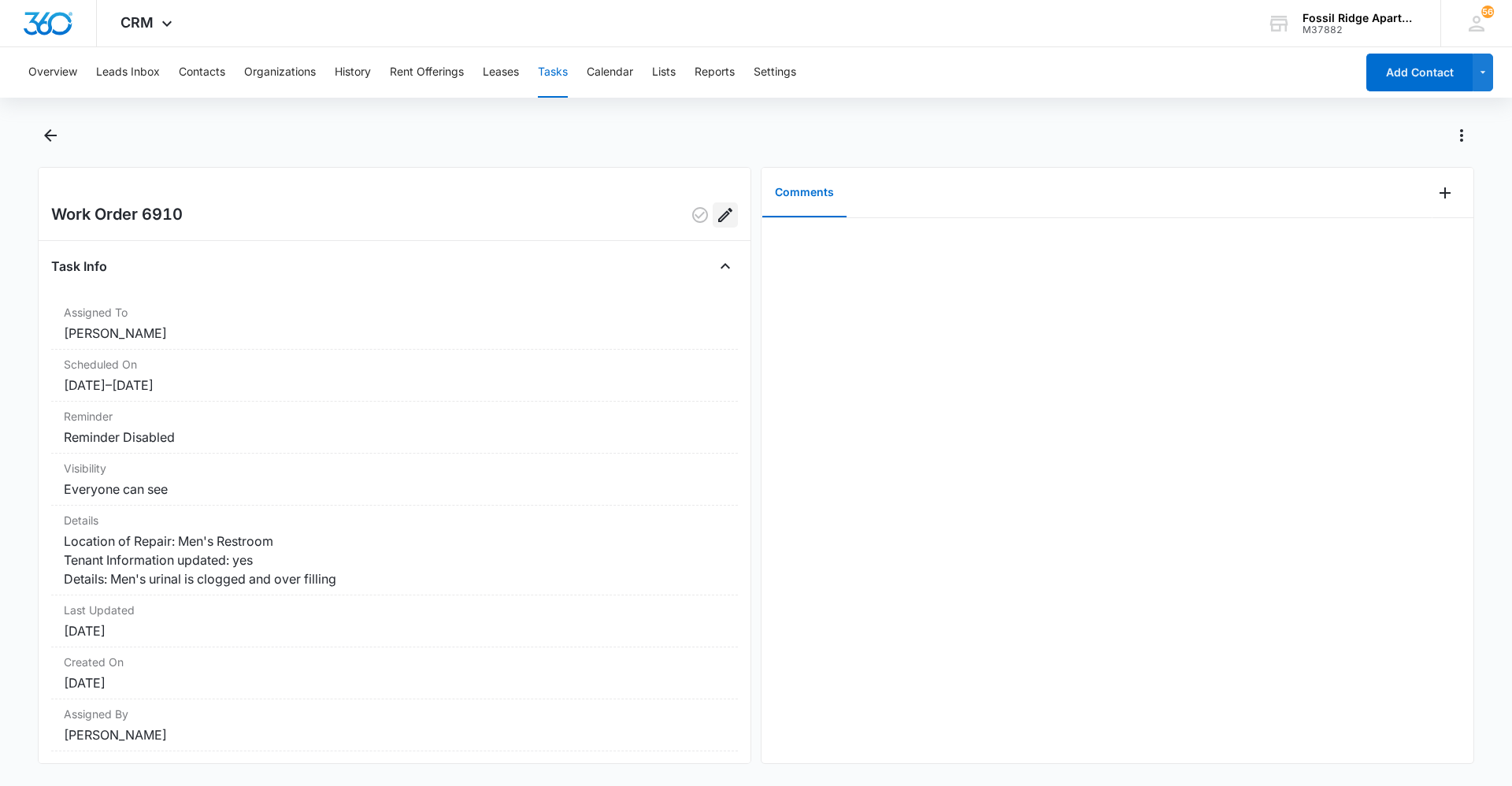
click at [713, 220] on button "Edit" at bounding box center [726, 215] width 25 height 25
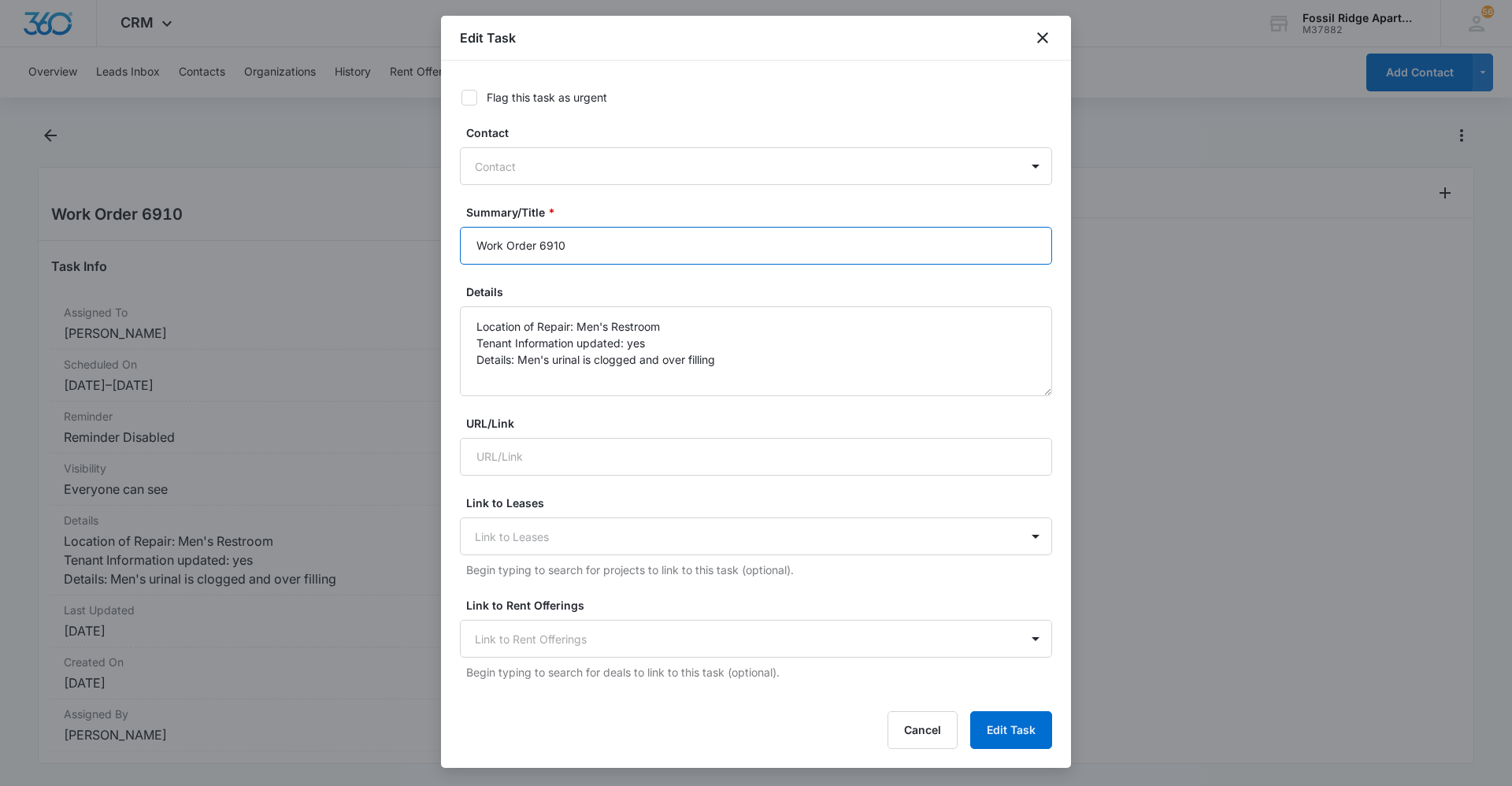
click at [620, 240] on input "Work Order 6910" at bounding box center [756, 245] width 592 height 38
type input "Work Order 6910 Leasing Office"
click at [472, 90] on div at bounding box center [468, 97] width 15 height 15
click at [461, 92] on input "Flag this task as urgent" at bounding box center [456, 98] width 11 height 11
checkbox input "true"
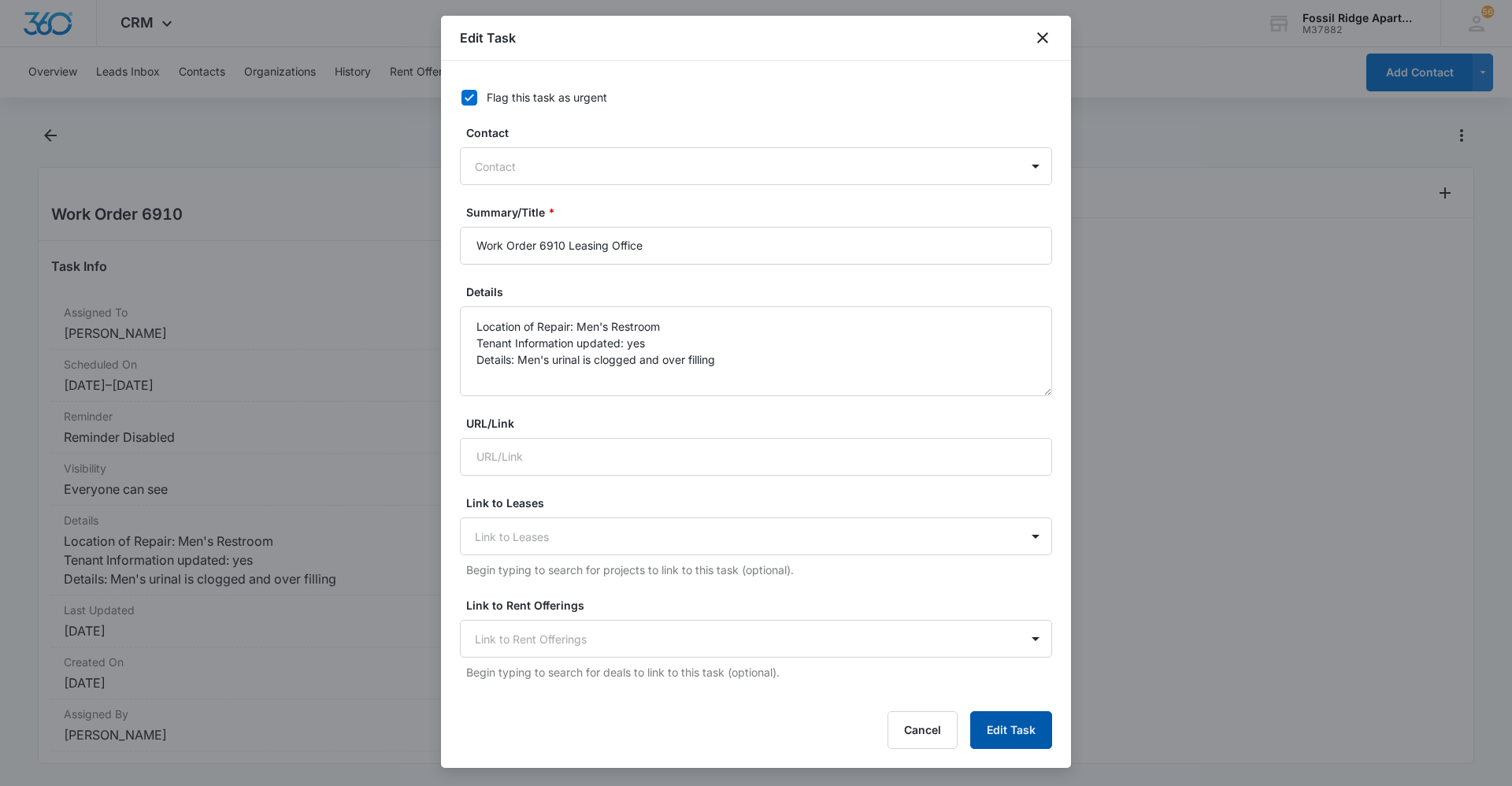
click at [1030, 741] on button "Edit Task" at bounding box center [1011, 730] width 82 height 38
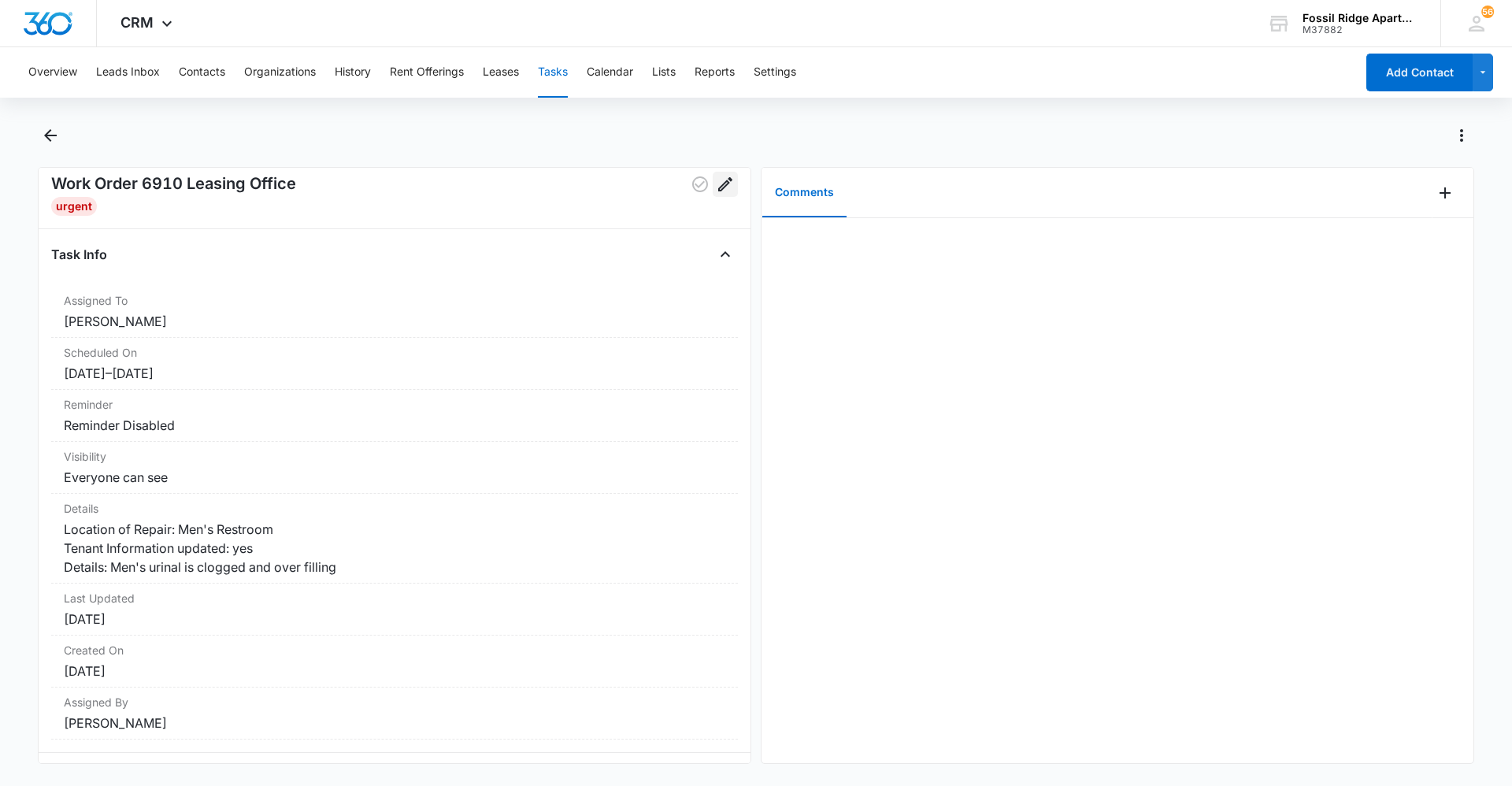
scroll to position [37, 0]
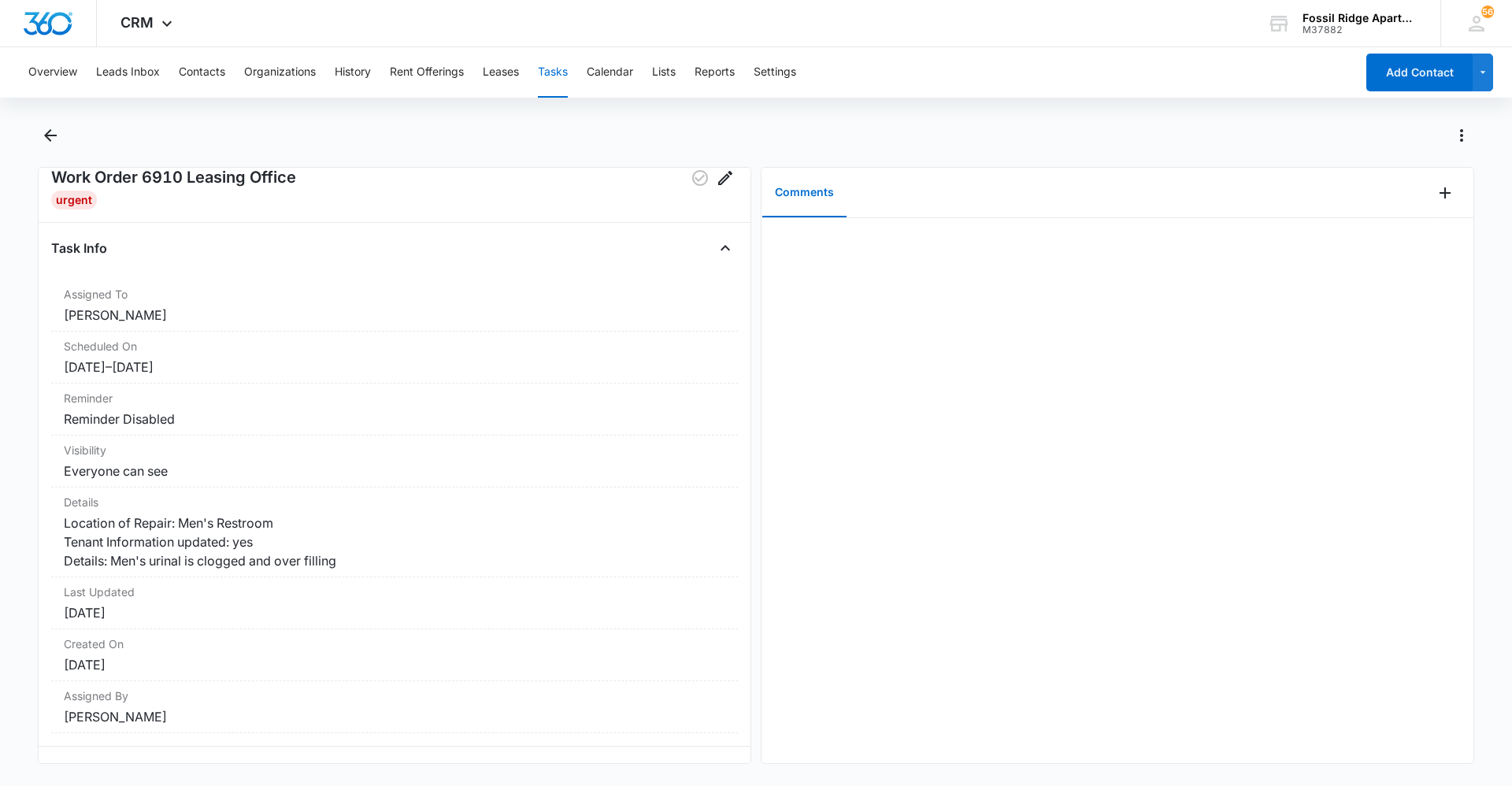
click at [983, 641] on div at bounding box center [1118, 491] width 712 height 545
